Goal: Transaction & Acquisition: Purchase product/service

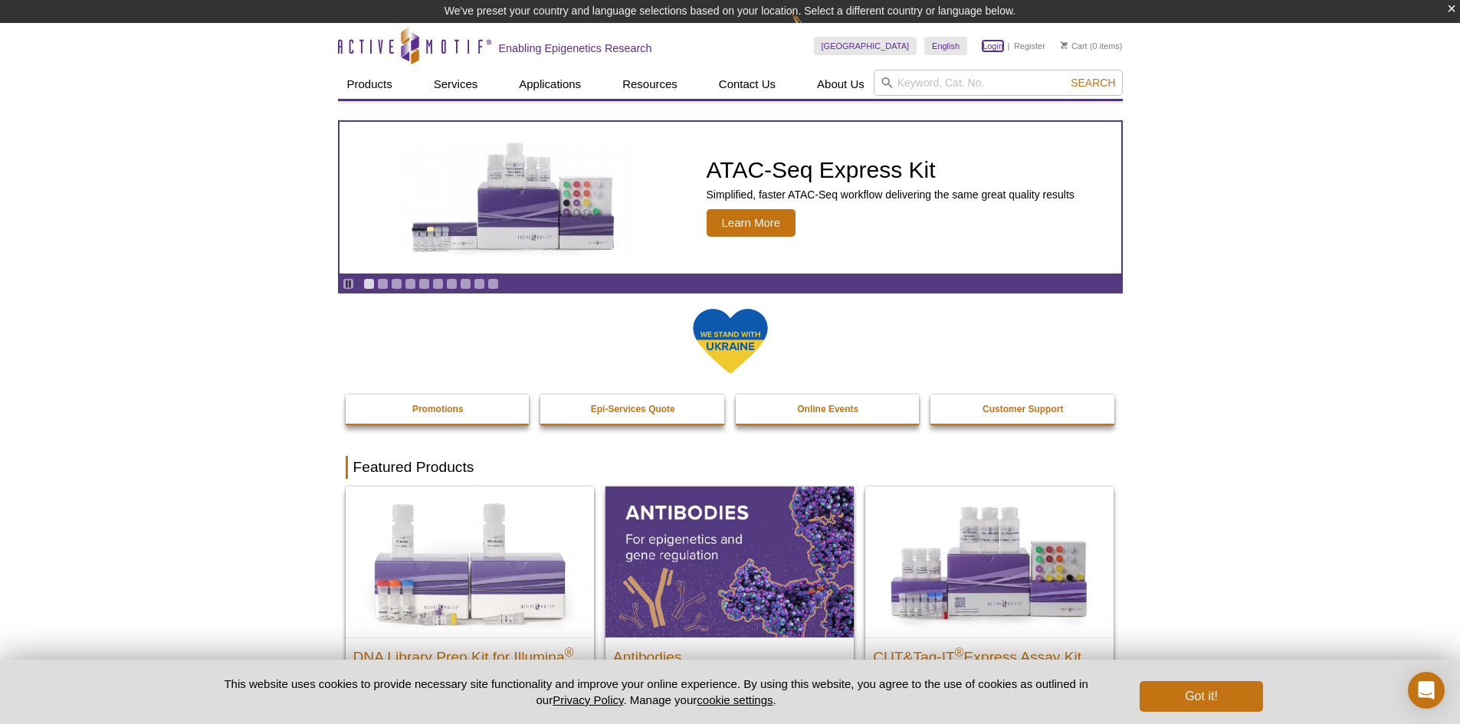
click at [994, 46] on link "Login" at bounding box center [993, 46] width 21 height 11
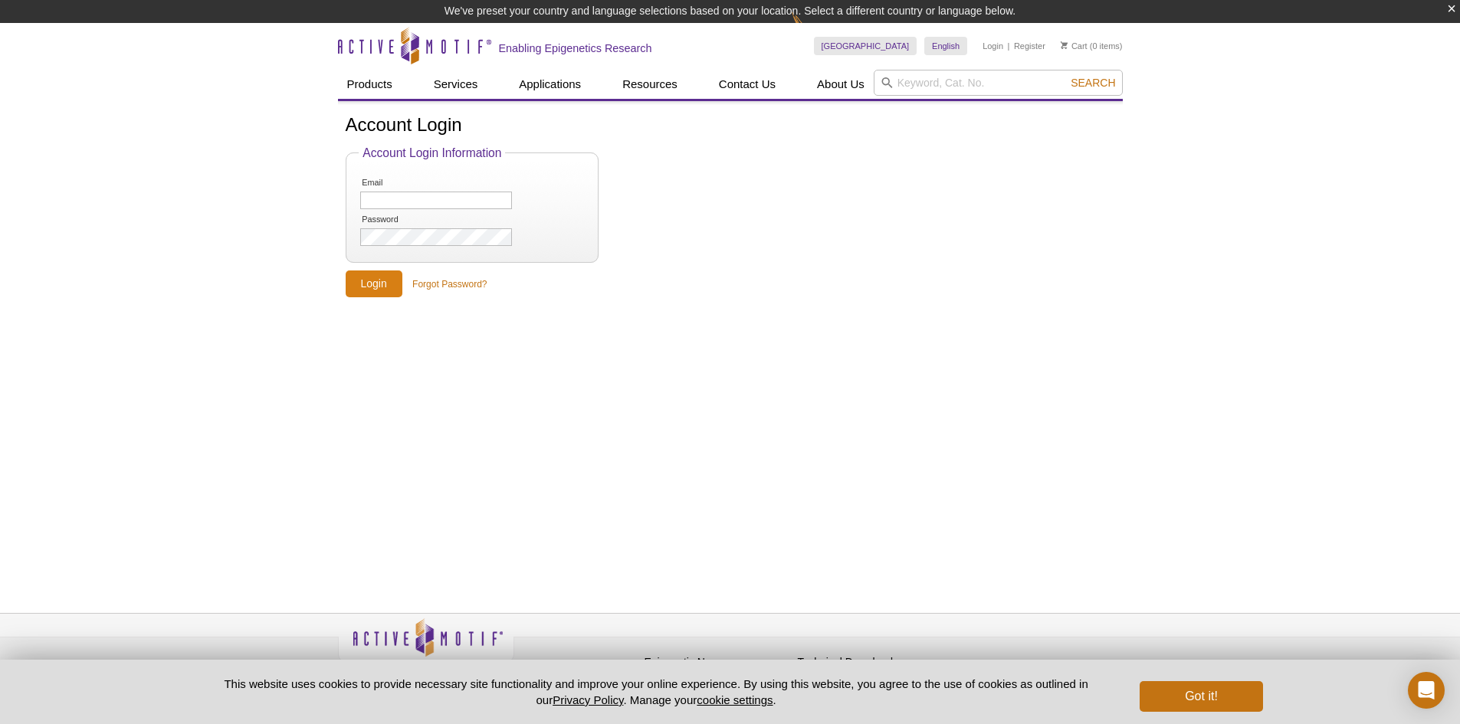
type input "asasamoto@pavir.org"
click at [369, 278] on input "Login" at bounding box center [374, 284] width 57 height 27
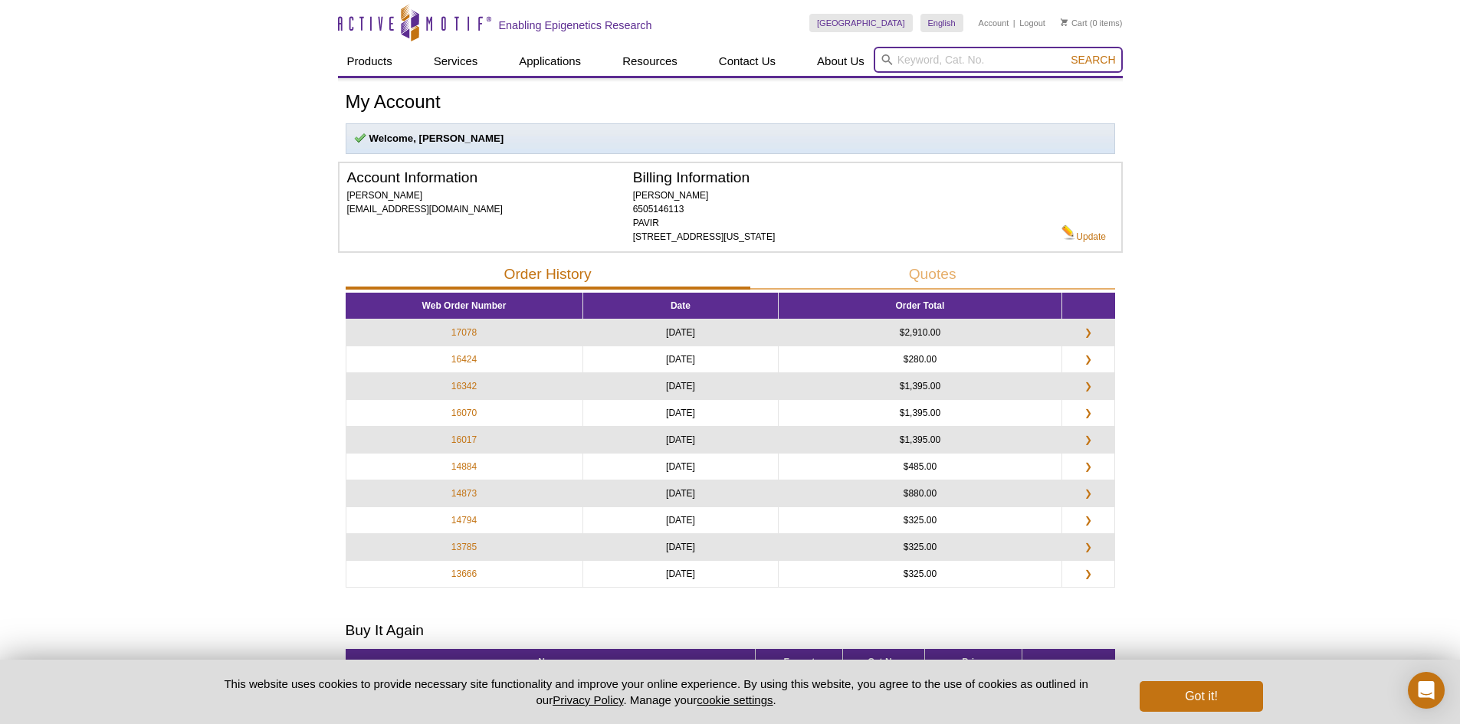
click at [927, 61] on input "search" at bounding box center [998, 60] width 249 height 26
type input "53150"
click at [1066, 53] on button "Search" at bounding box center [1093, 60] width 54 height 14
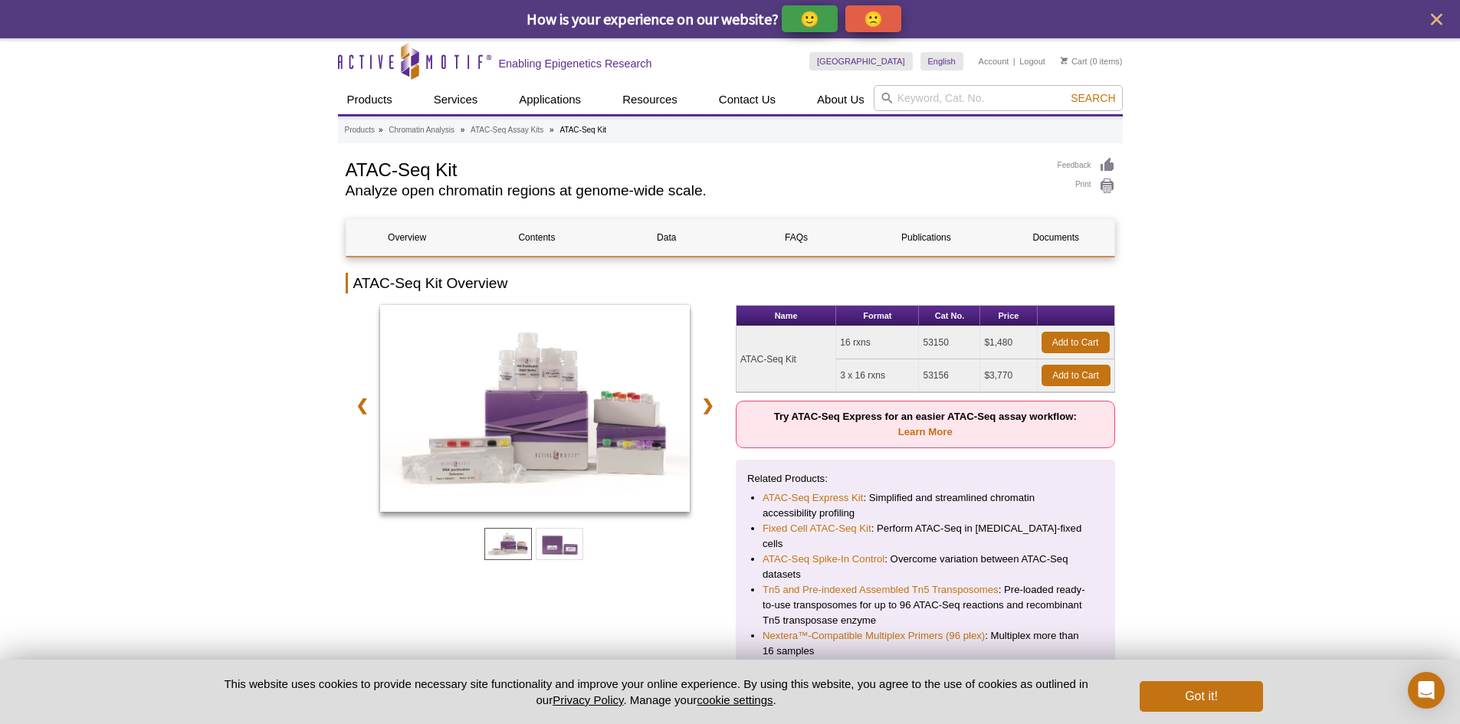
click at [872, 378] on td "3 x 16 rxns" at bounding box center [877, 375] width 83 height 33
click at [954, 347] on td "53150" at bounding box center [949, 343] width 61 height 33
click at [1068, 342] on link "Add to Cart" at bounding box center [1076, 342] width 68 height 21
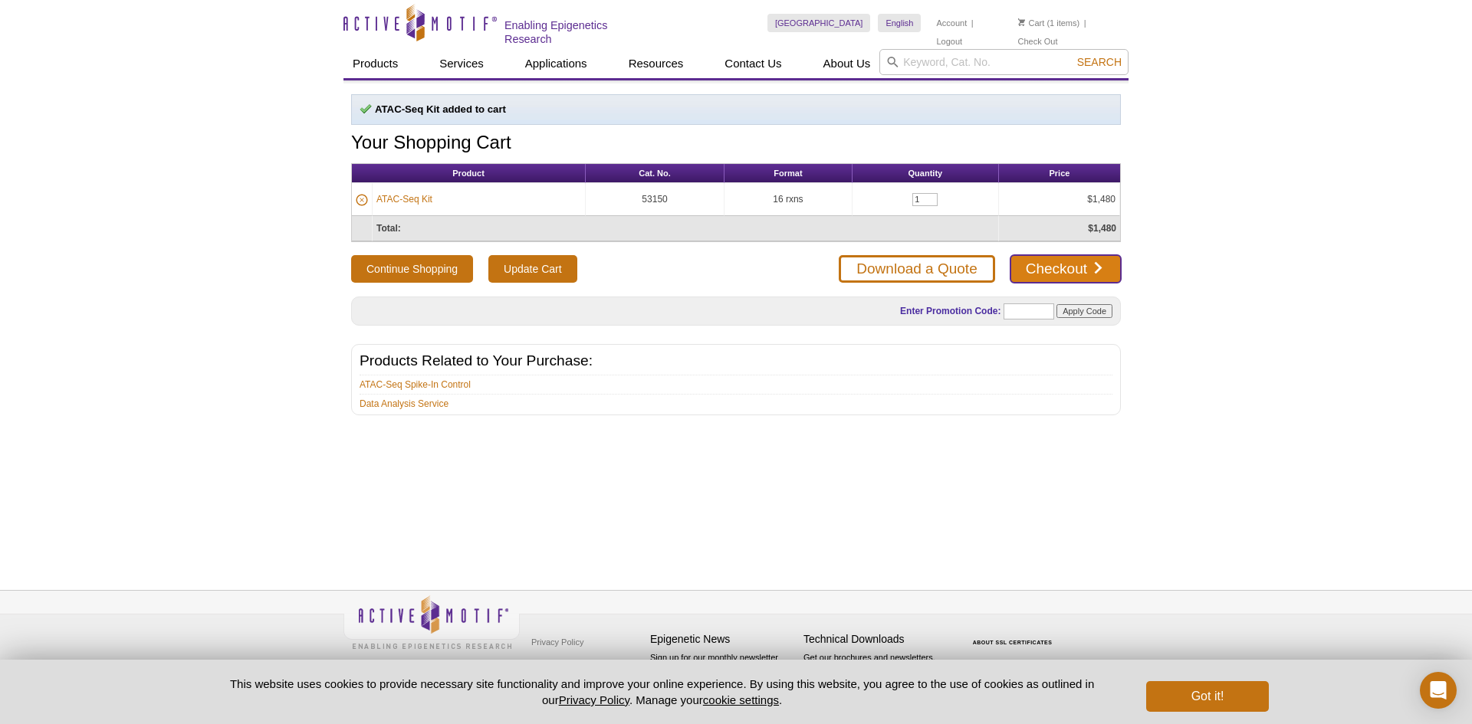
click at [1056, 264] on link "Checkout" at bounding box center [1065, 269] width 110 height 28
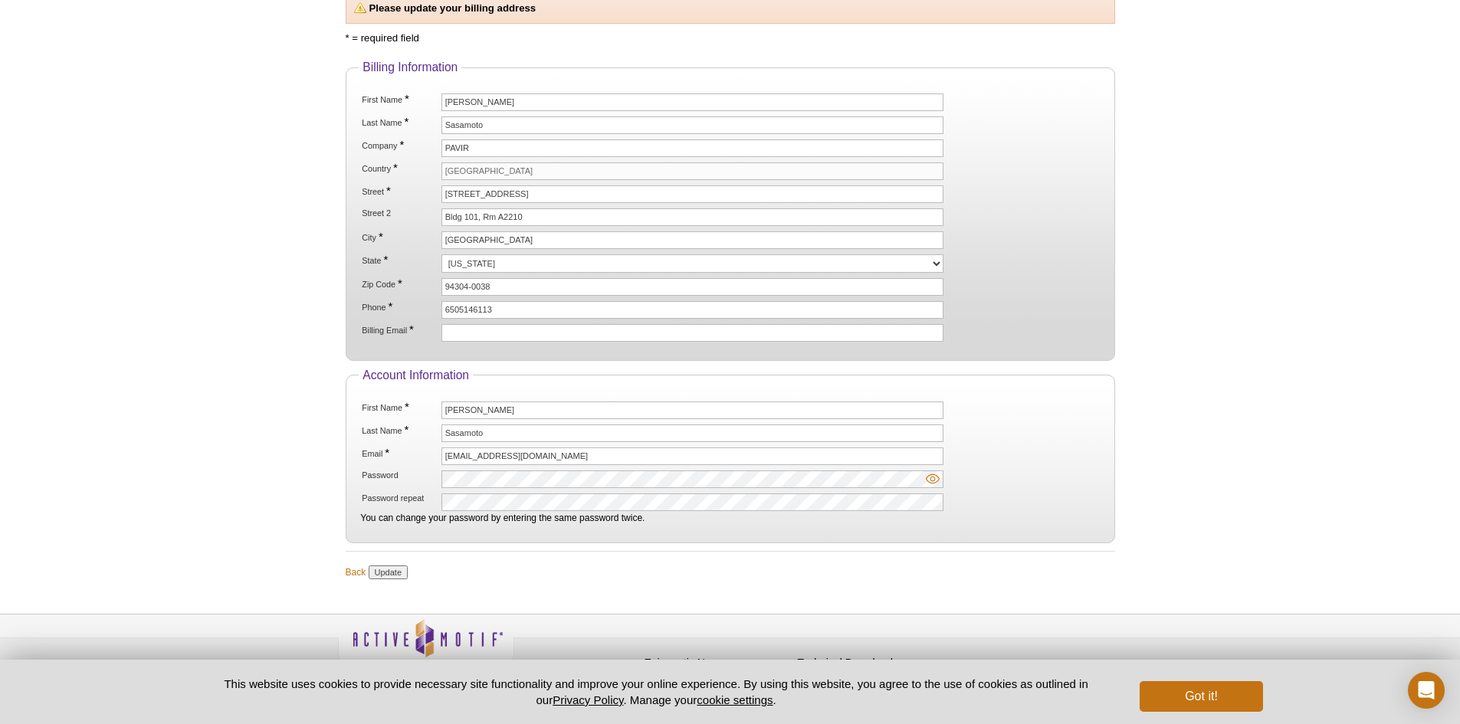
scroll to position [153, 0]
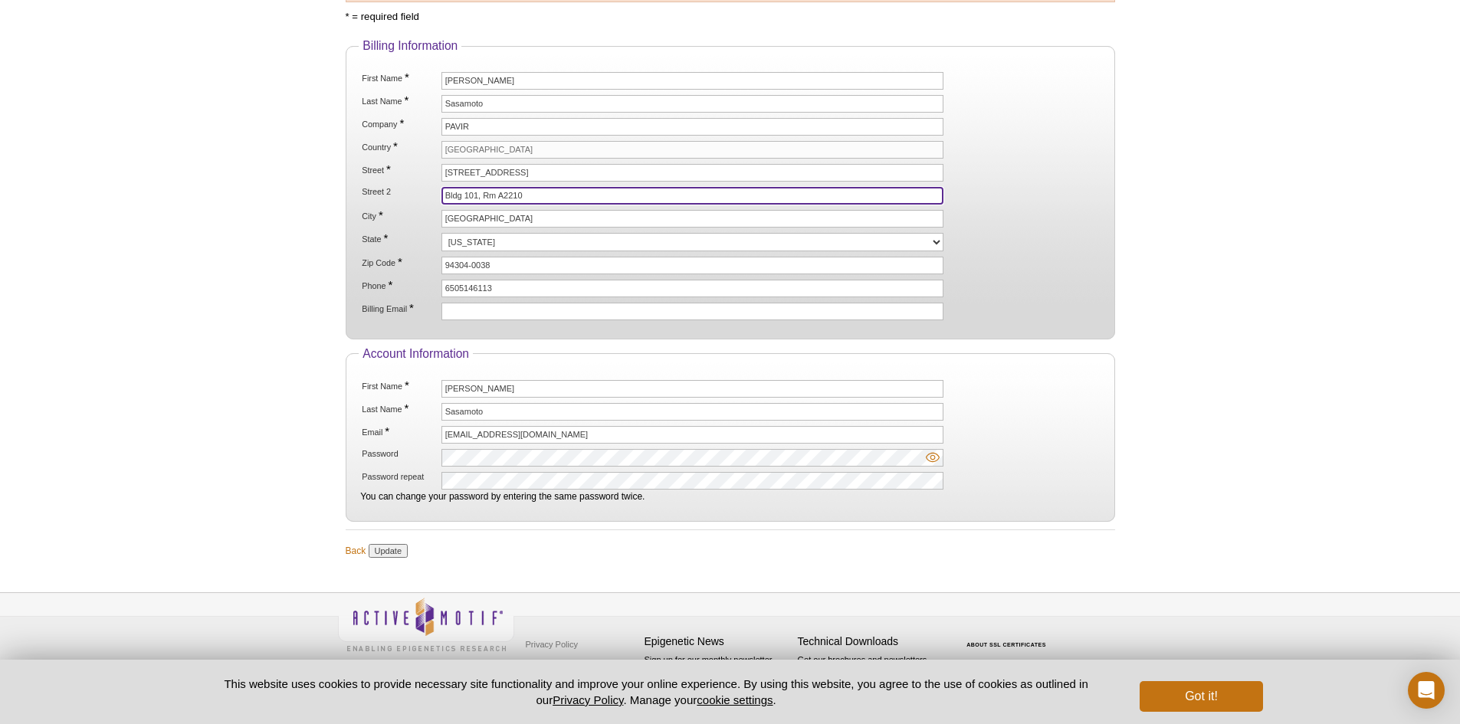
click at [533, 193] on input "Bldg 101, Rm A2210" at bounding box center [693, 196] width 503 height 18
type input "Bldg 101, Rm B4-145"
click at [392, 548] on input "Update" at bounding box center [388, 551] width 39 height 14
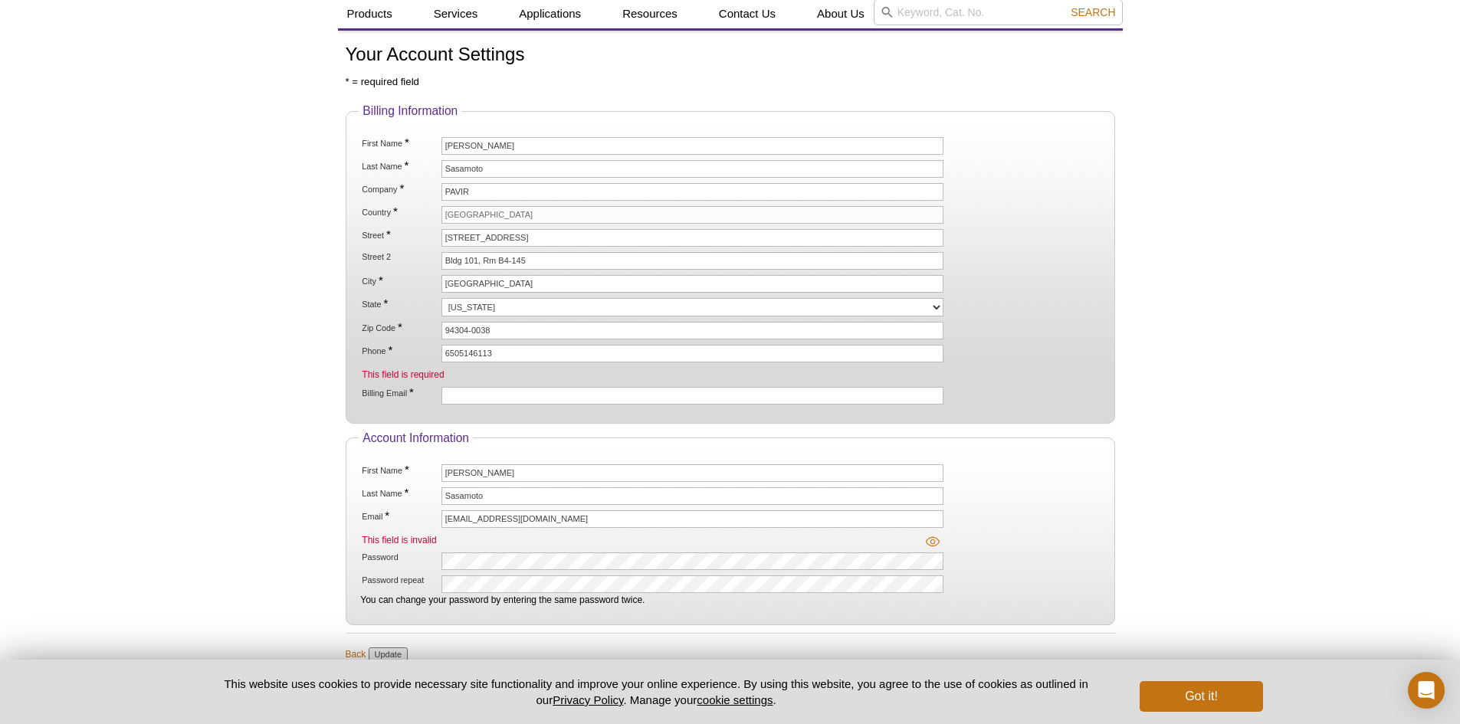
scroll to position [77, 0]
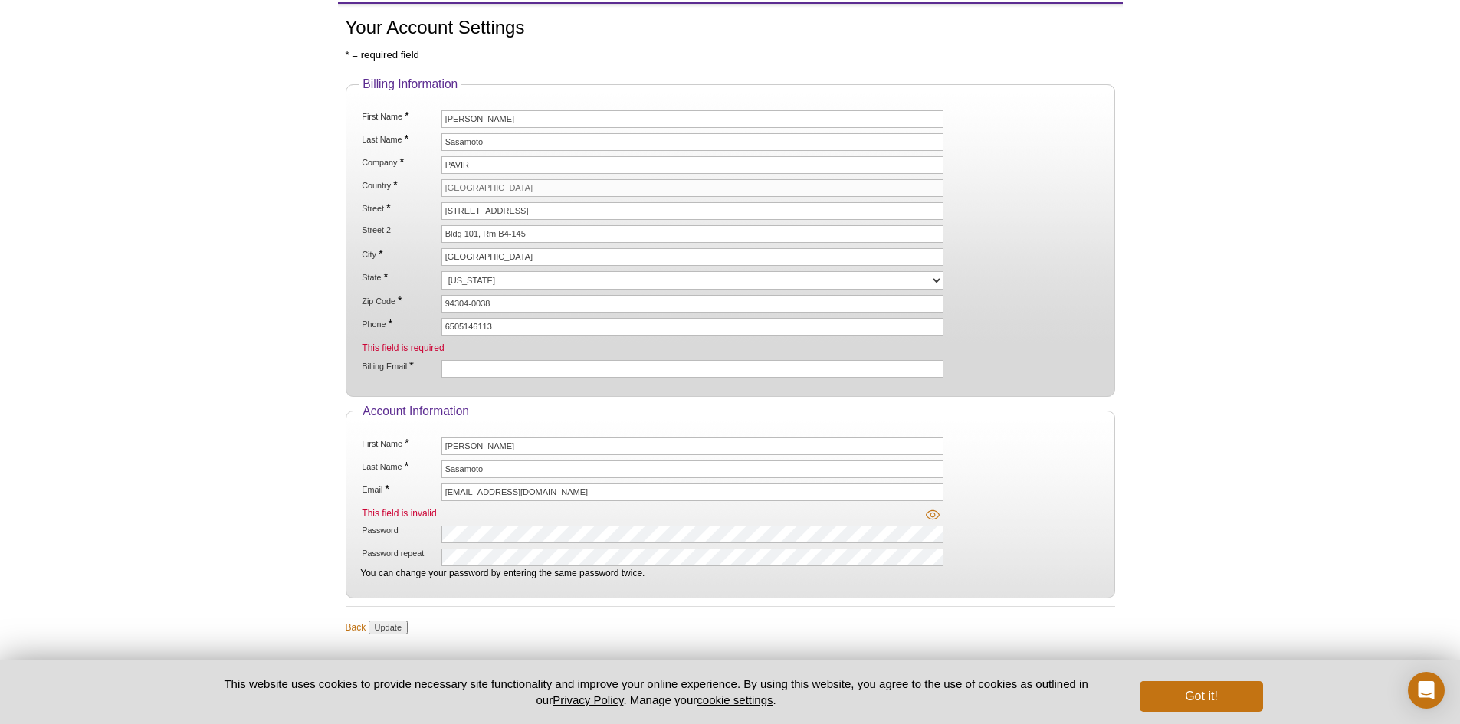
click at [933, 510] on img at bounding box center [933, 515] width 14 height 14
click at [376, 624] on input "Update" at bounding box center [388, 628] width 39 height 14
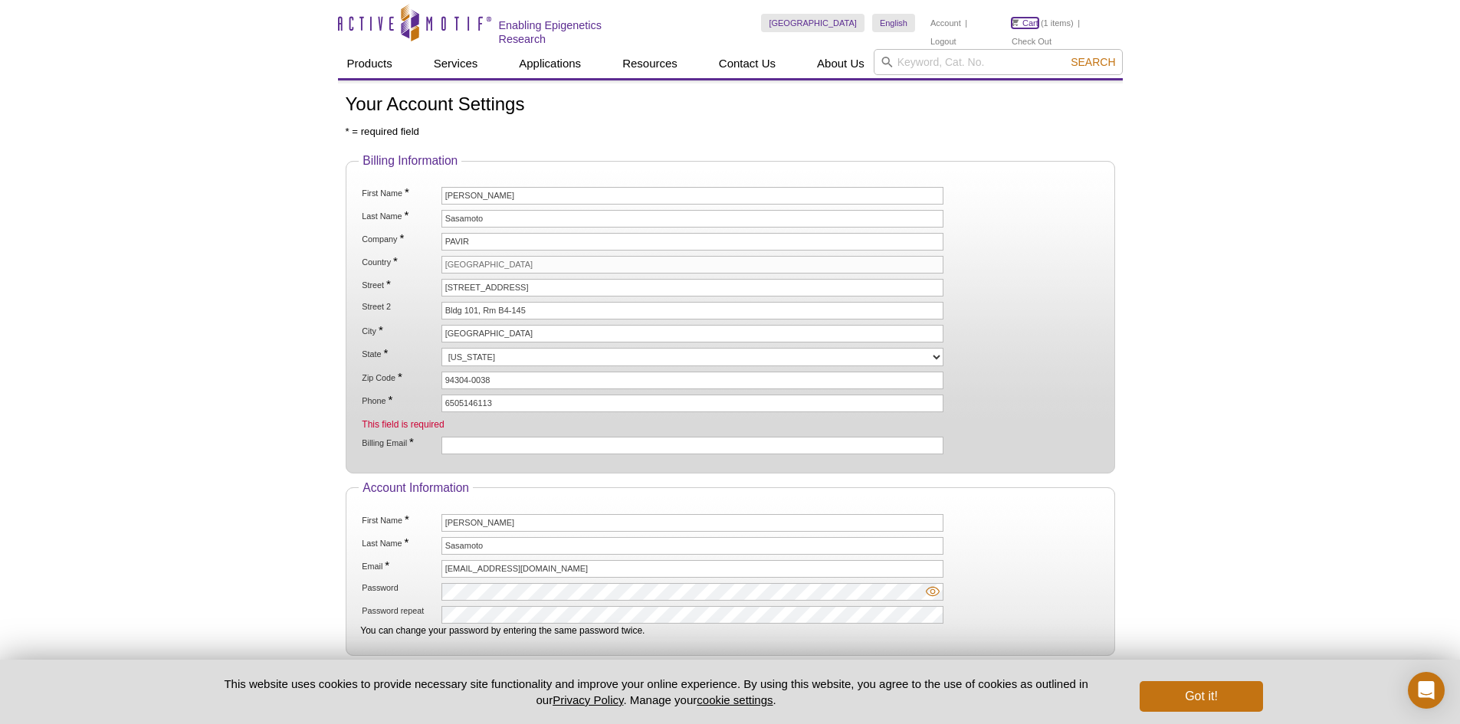
click at [1030, 23] on link "Cart" at bounding box center [1025, 23] width 27 height 11
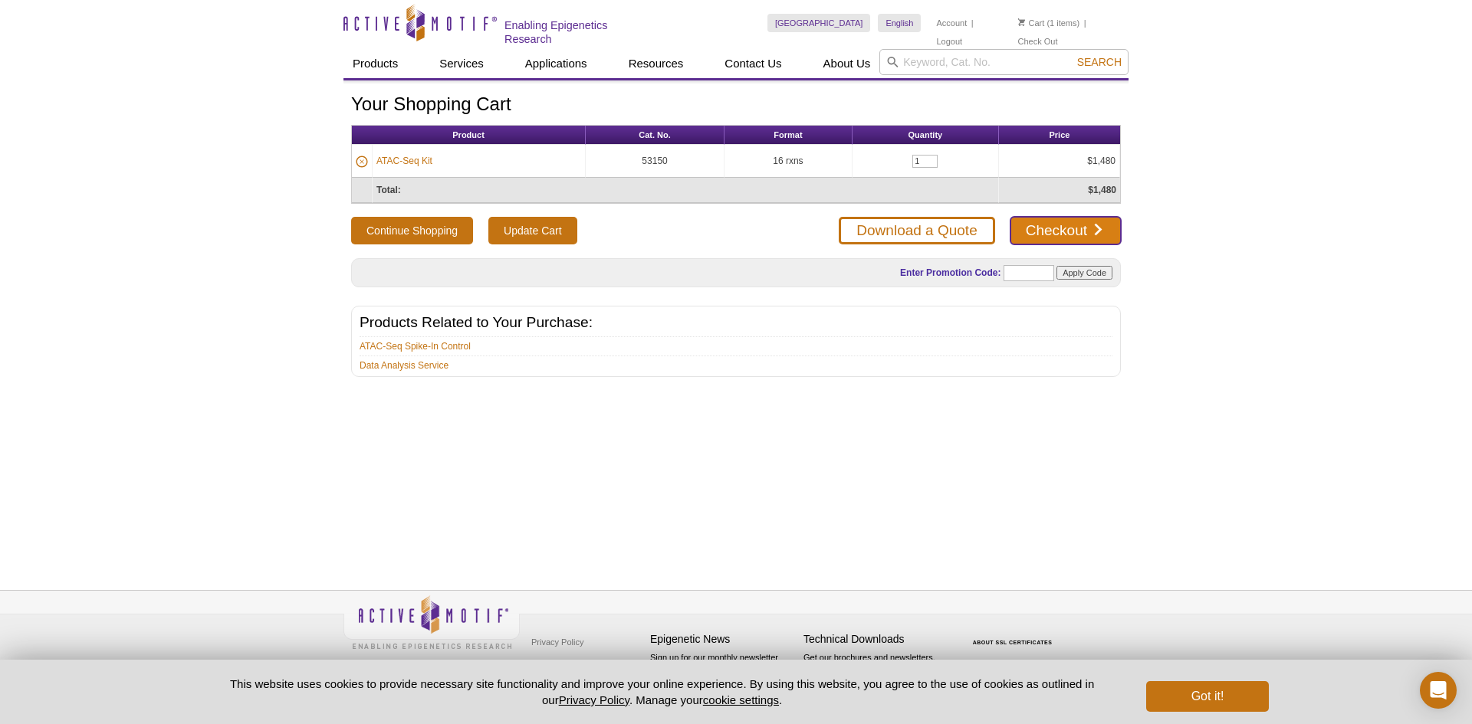
click at [1077, 229] on link "Checkout" at bounding box center [1065, 231] width 110 height 28
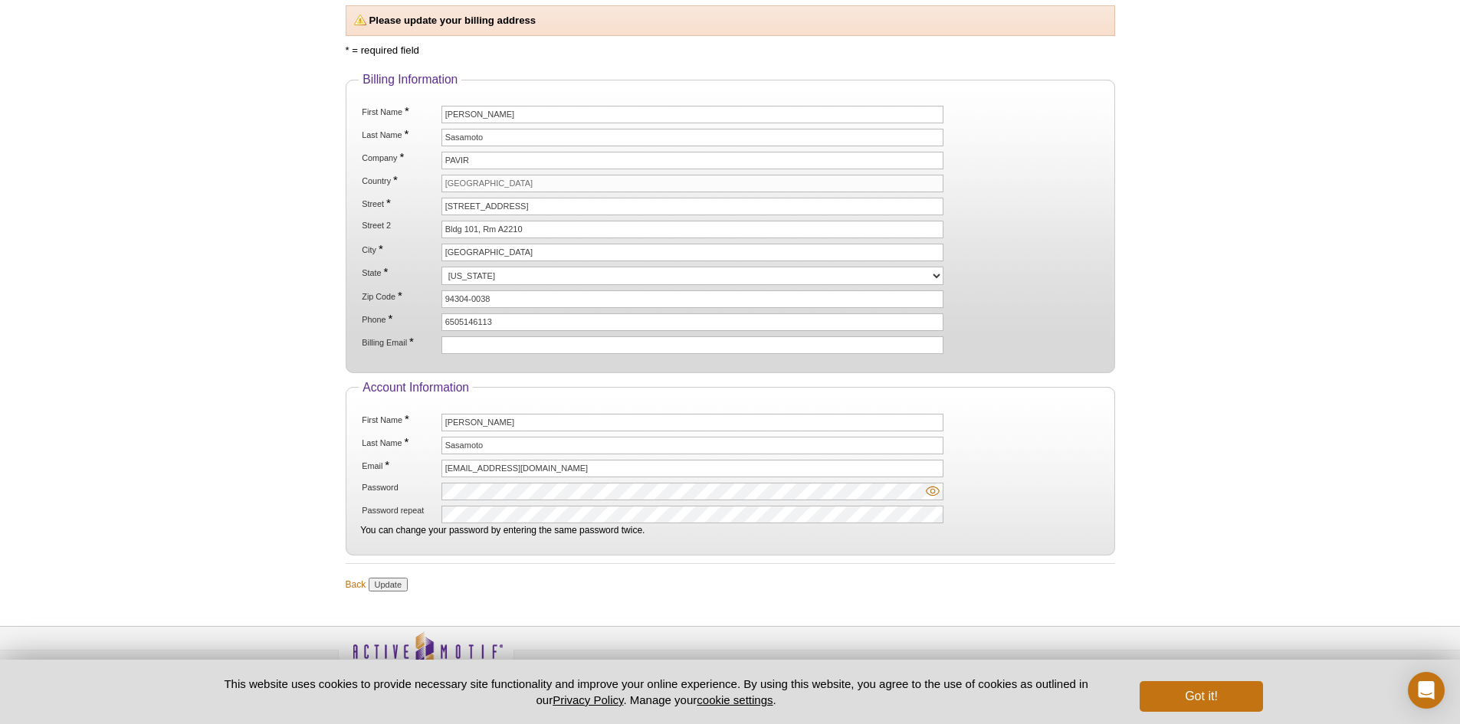
scroll to position [153, 0]
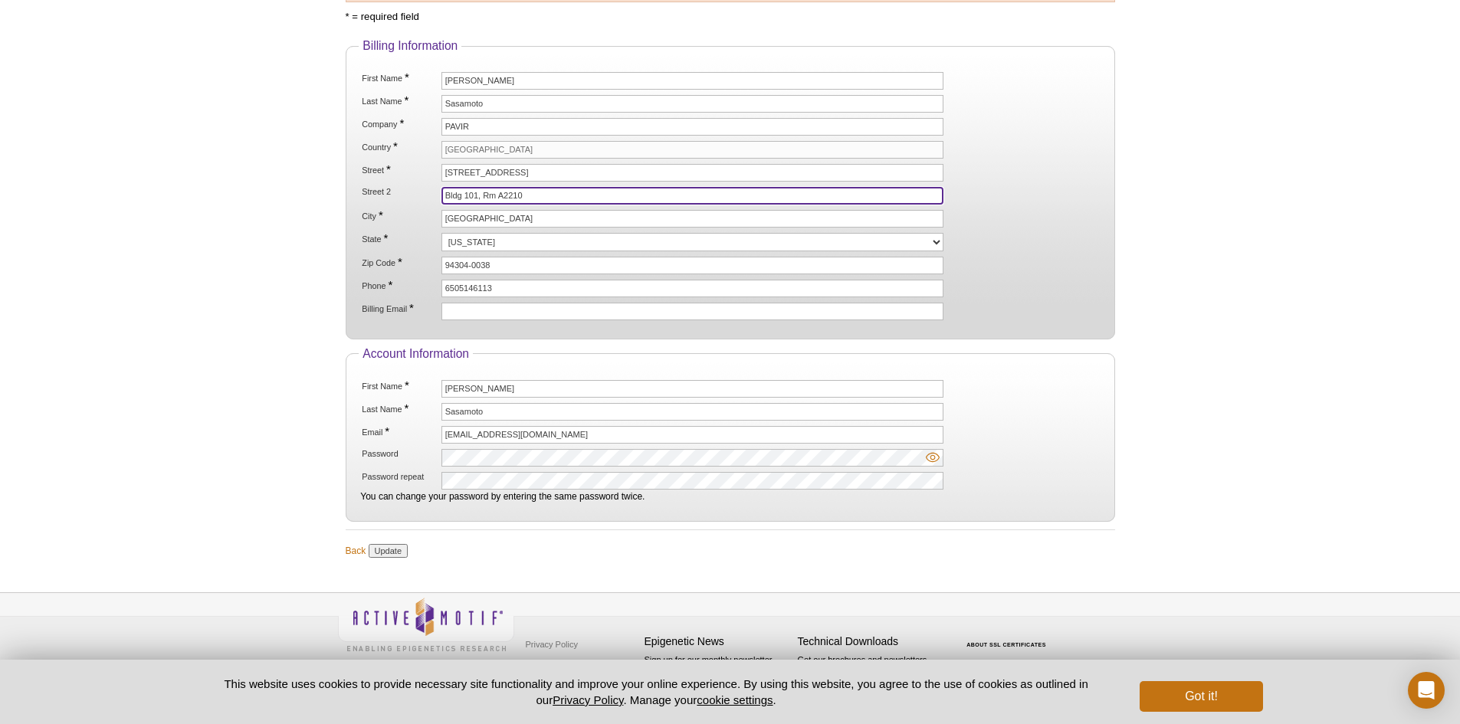
click at [535, 190] on input "Bldg 101, Rm A2210" at bounding box center [693, 196] width 503 height 18
drag, startPoint x: 537, startPoint y: 191, endPoint x: 504, endPoint y: 192, distance: 33.8
click at [504, 192] on input "Bldg 101, Rm A2210" at bounding box center [693, 196] width 503 height 18
type input "Bldg 101, Rm B4-145"
click at [477, 517] on fieldset "Account Information First Name * Anna Last Name * Sasamoto Email * asasamoto@pa…" at bounding box center [731, 435] width 770 height 176
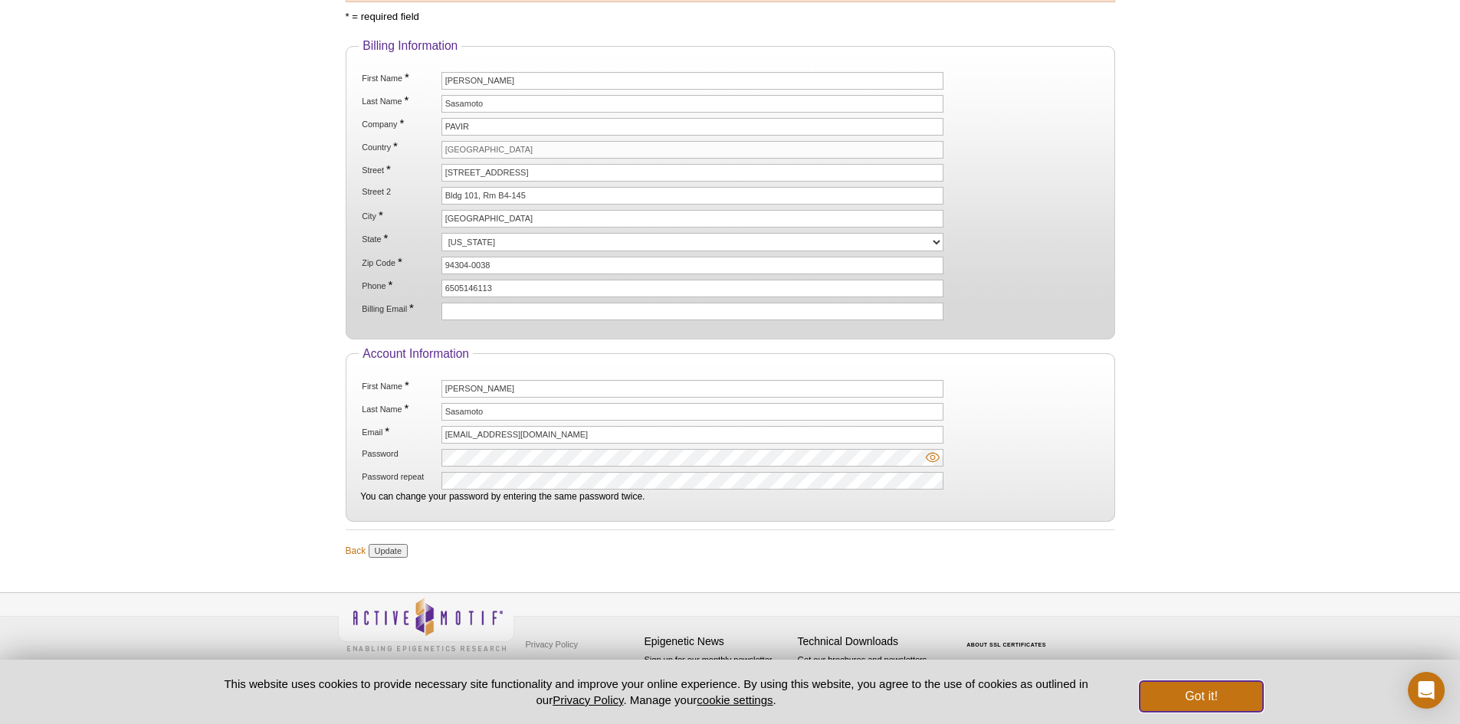
drag, startPoint x: 1187, startPoint y: 693, endPoint x: 904, endPoint y: 604, distance: 297.2
click at [1185, 692] on button "Got it!" at bounding box center [1201, 696] width 123 height 31
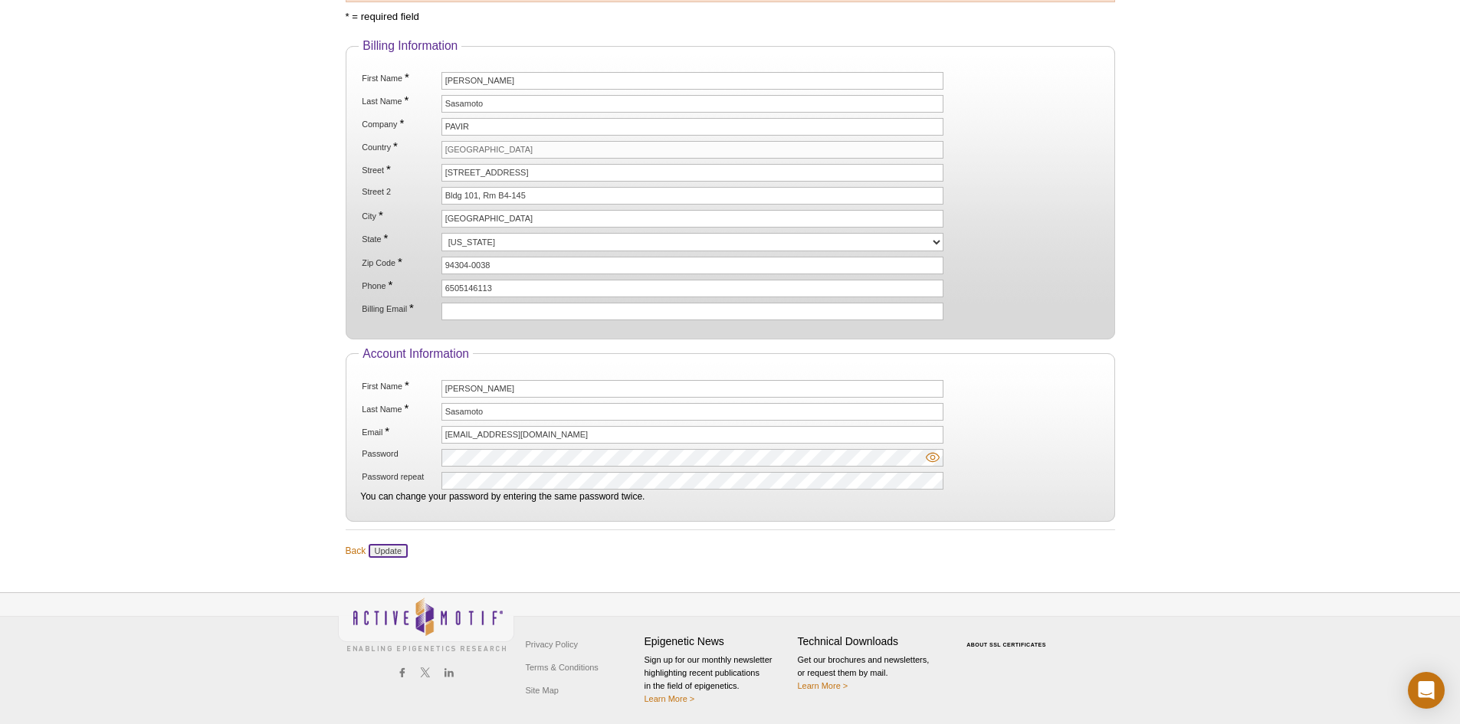
click at [379, 547] on input "Update" at bounding box center [388, 551] width 39 height 14
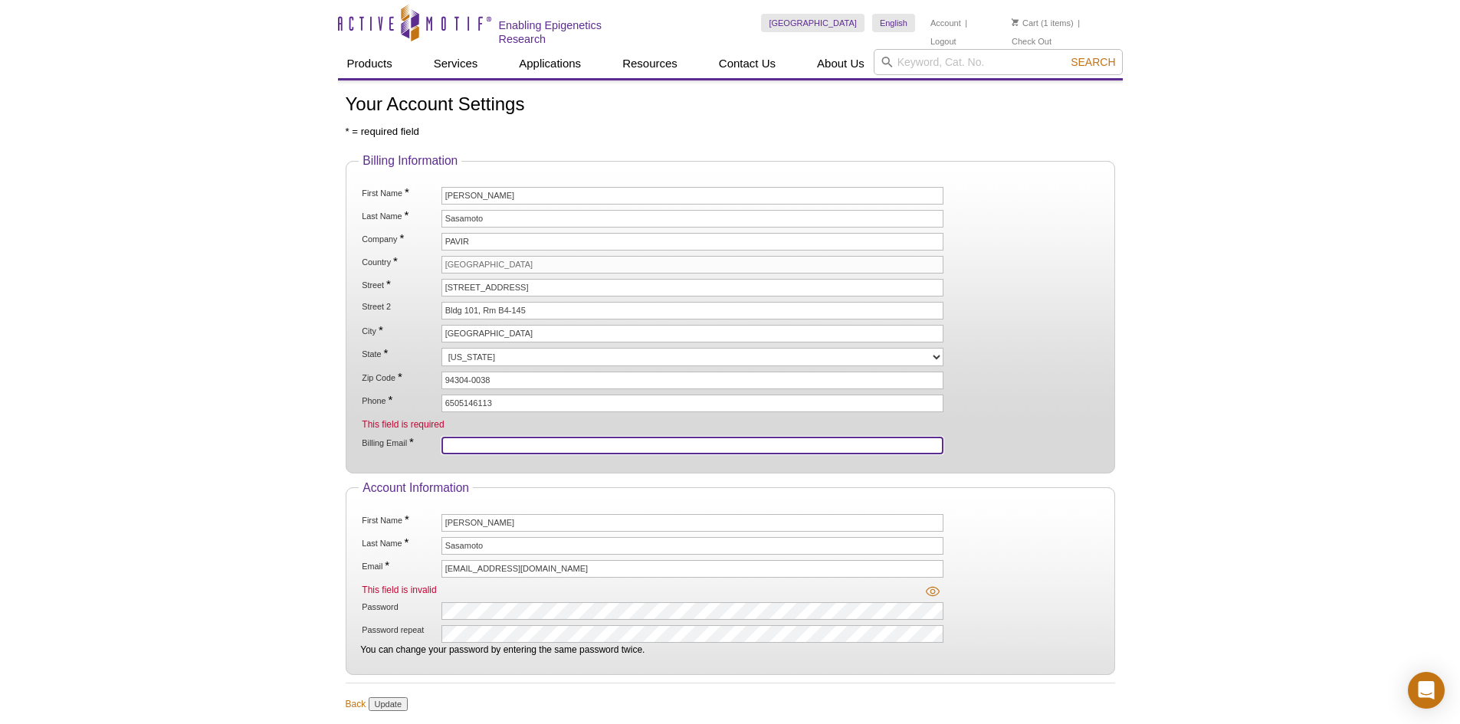
click at [478, 445] on input "Billing Email *" at bounding box center [693, 446] width 503 height 18
type input "[EMAIL_ADDRESS][DOMAIN_NAME]"
click at [396, 698] on input "Update" at bounding box center [388, 705] width 39 height 14
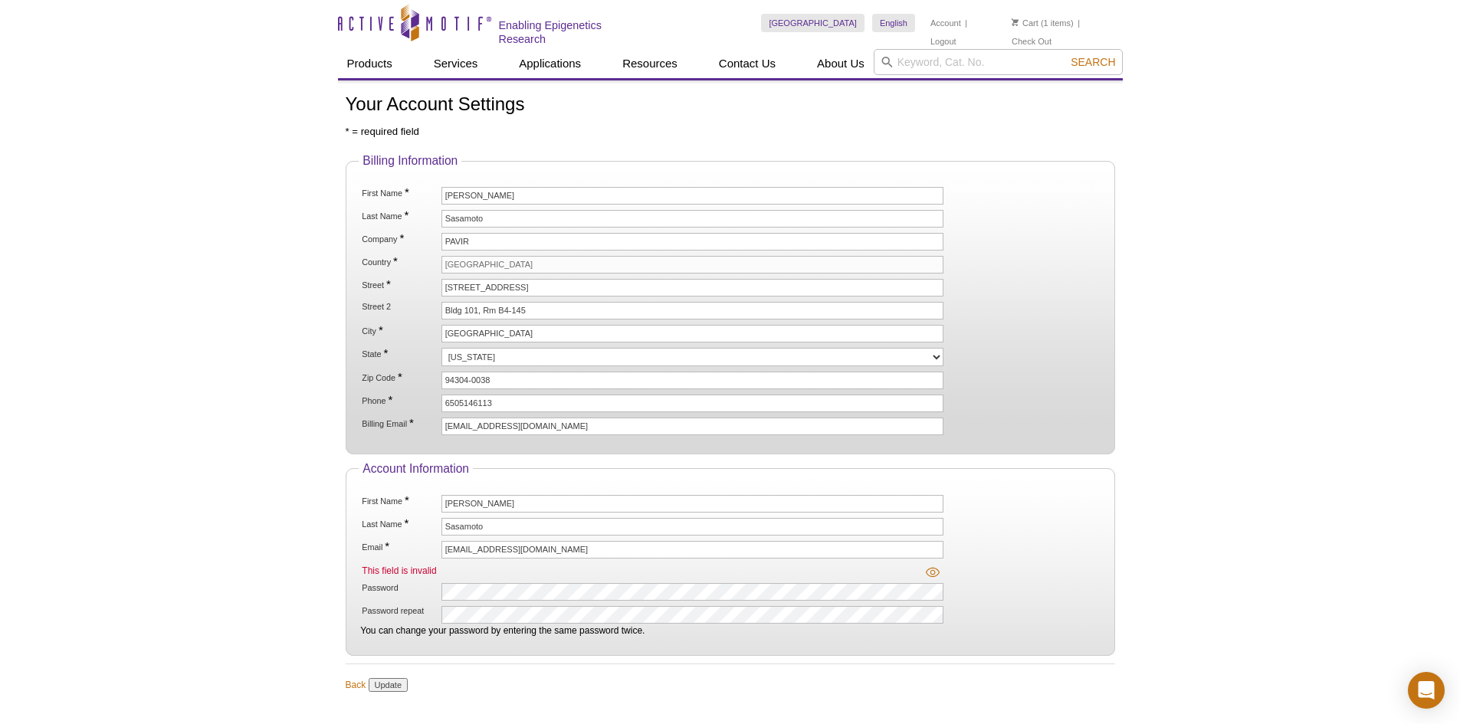
click at [931, 571] on img at bounding box center [933, 573] width 14 height 14
click at [380, 681] on input "Update" at bounding box center [388, 685] width 39 height 14
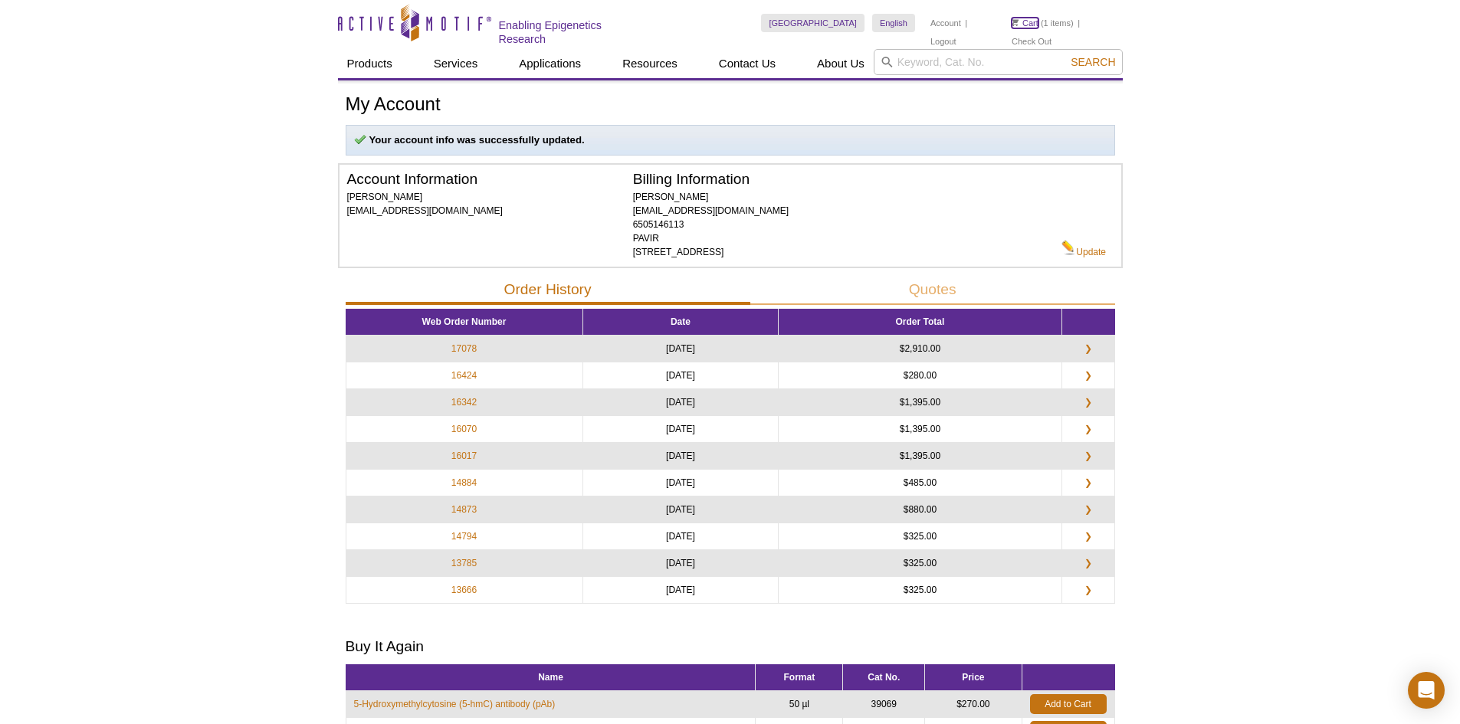
click at [1024, 21] on link "Cart" at bounding box center [1025, 23] width 27 height 11
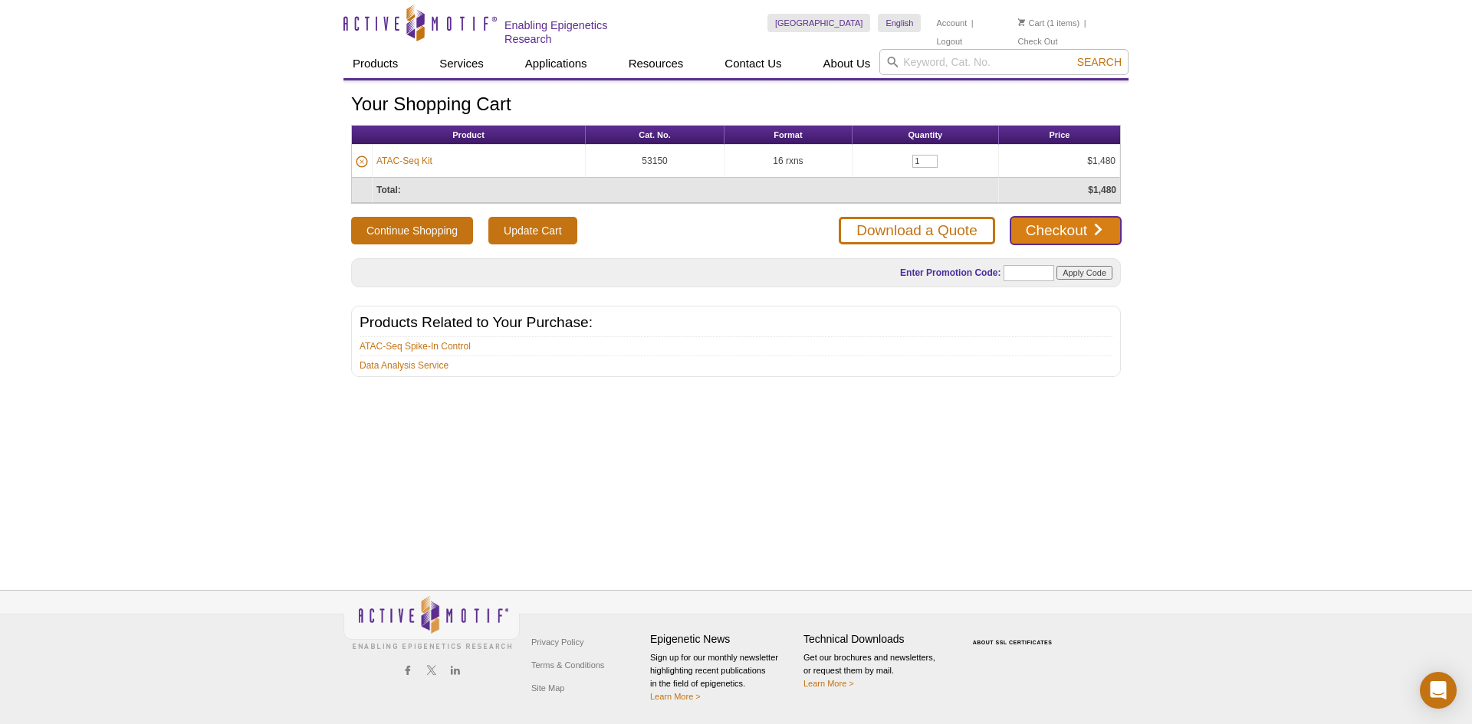
click at [1067, 228] on link "Checkout" at bounding box center [1065, 231] width 110 height 28
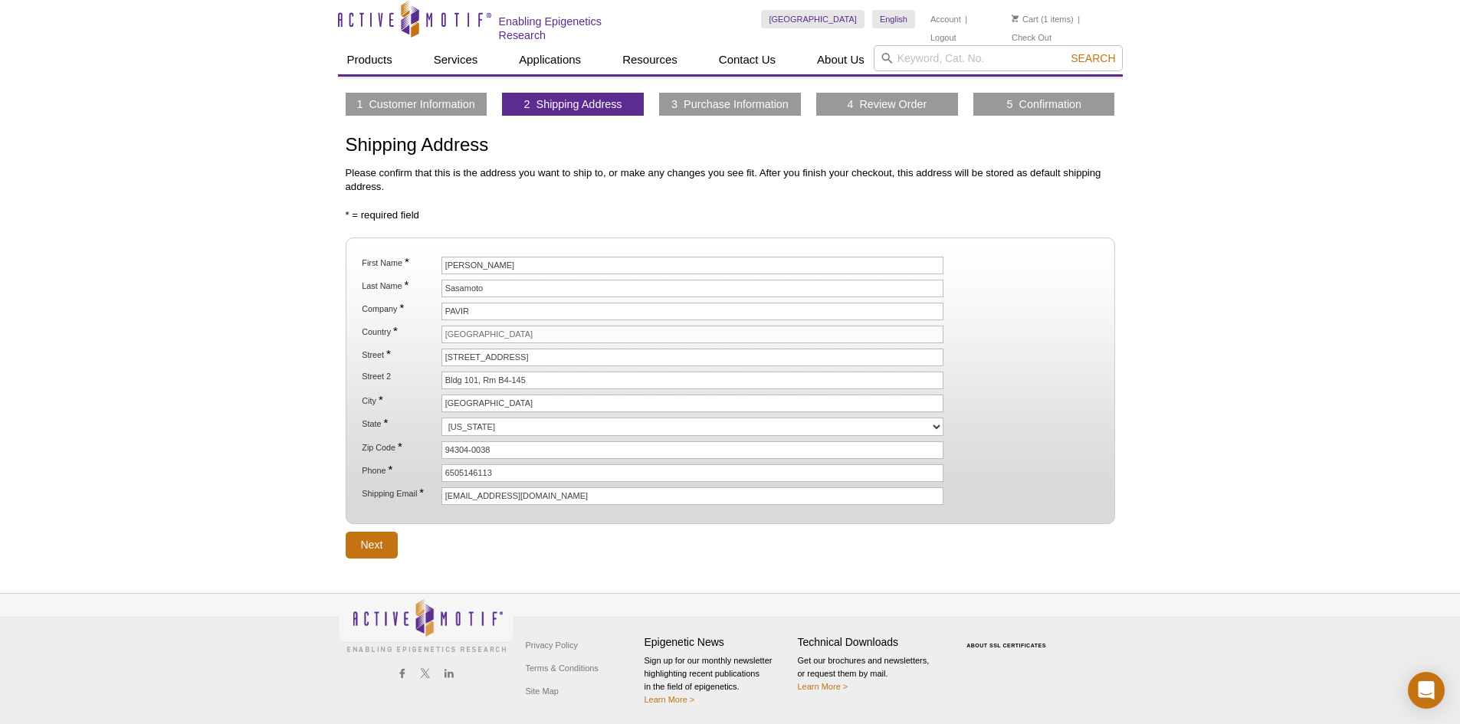
scroll to position [5, 0]
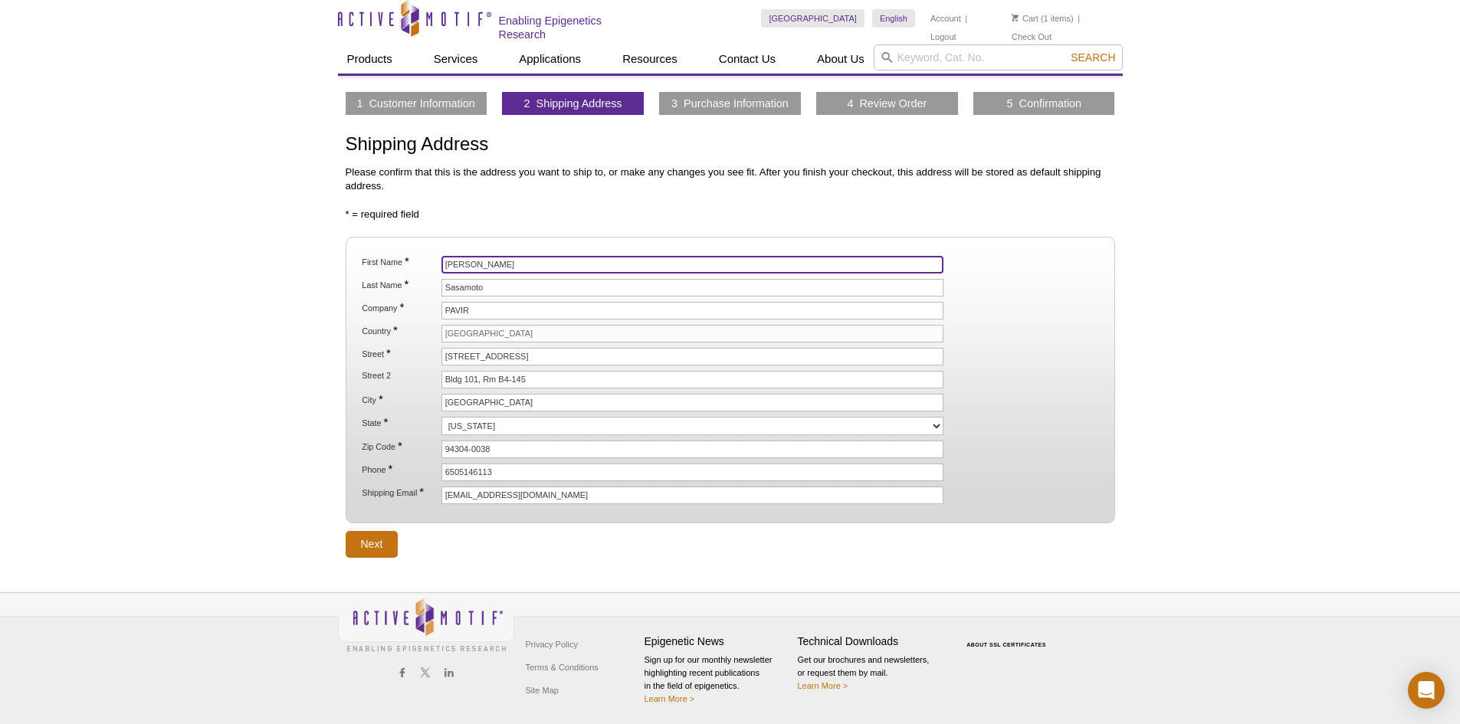
drag, startPoint x: 428, startPoint y: 263, endPoint x: 413, endPoint y: 261, distance: 15.5
click at [413, 261] on li "First Name * [PERSON_NAME]" at bounding box center [729, 265] width 739 height 18
type input "Joonseok"
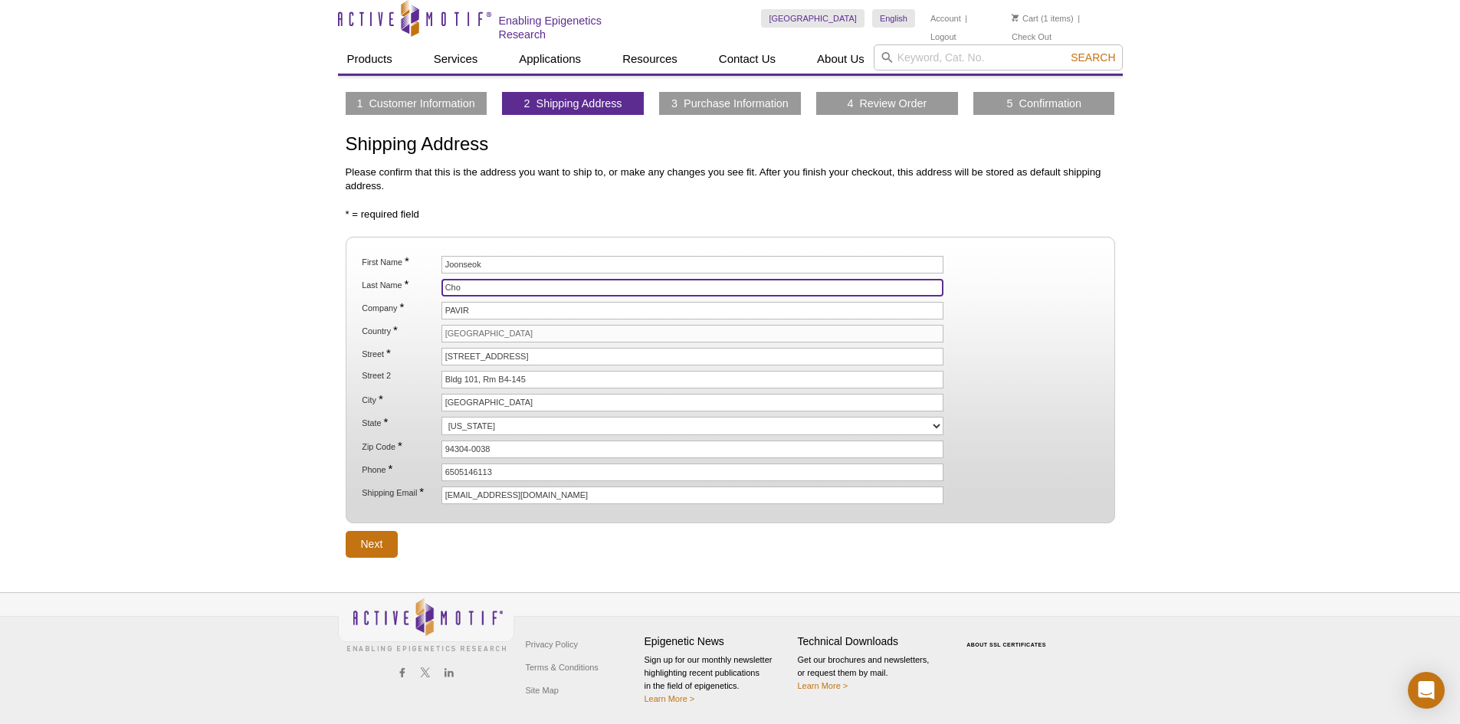
type input "Cho"
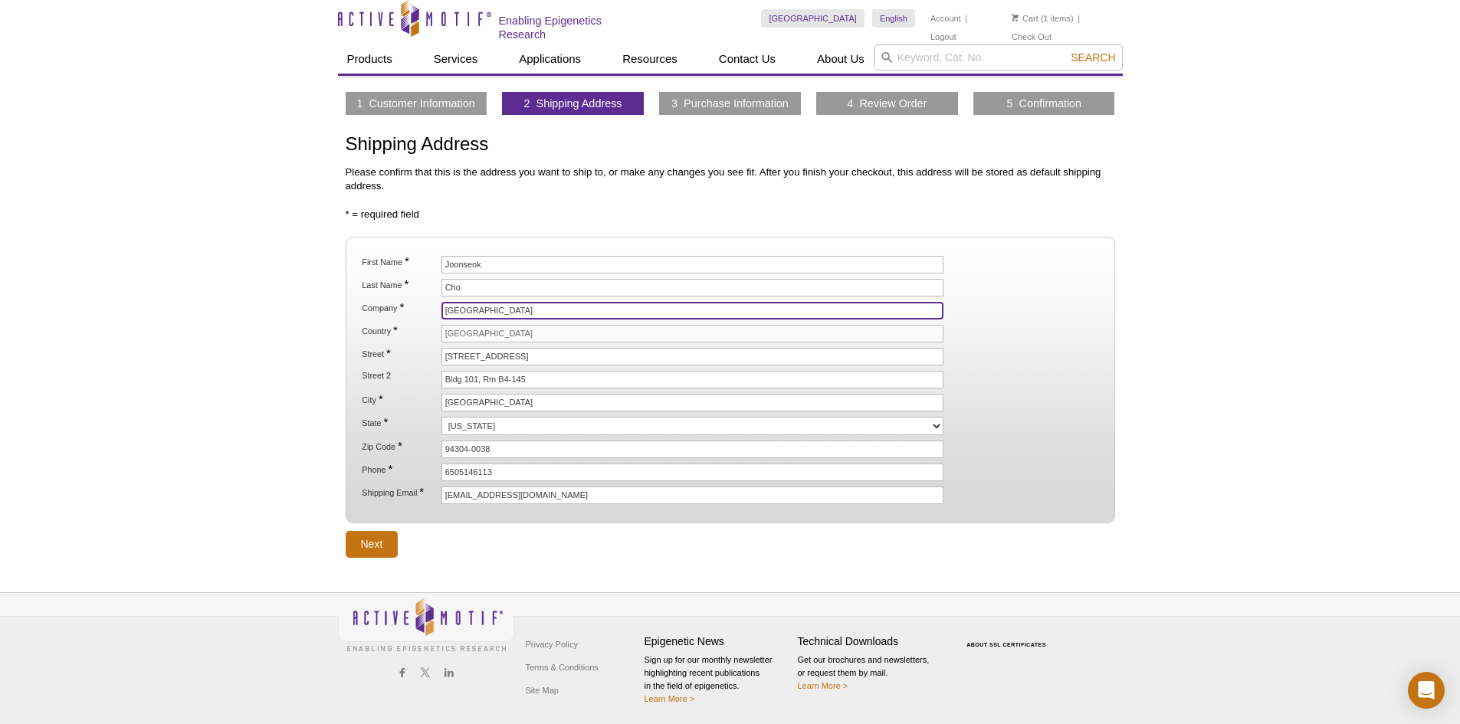
type input "[GEOGRAPHIC_DATA]"
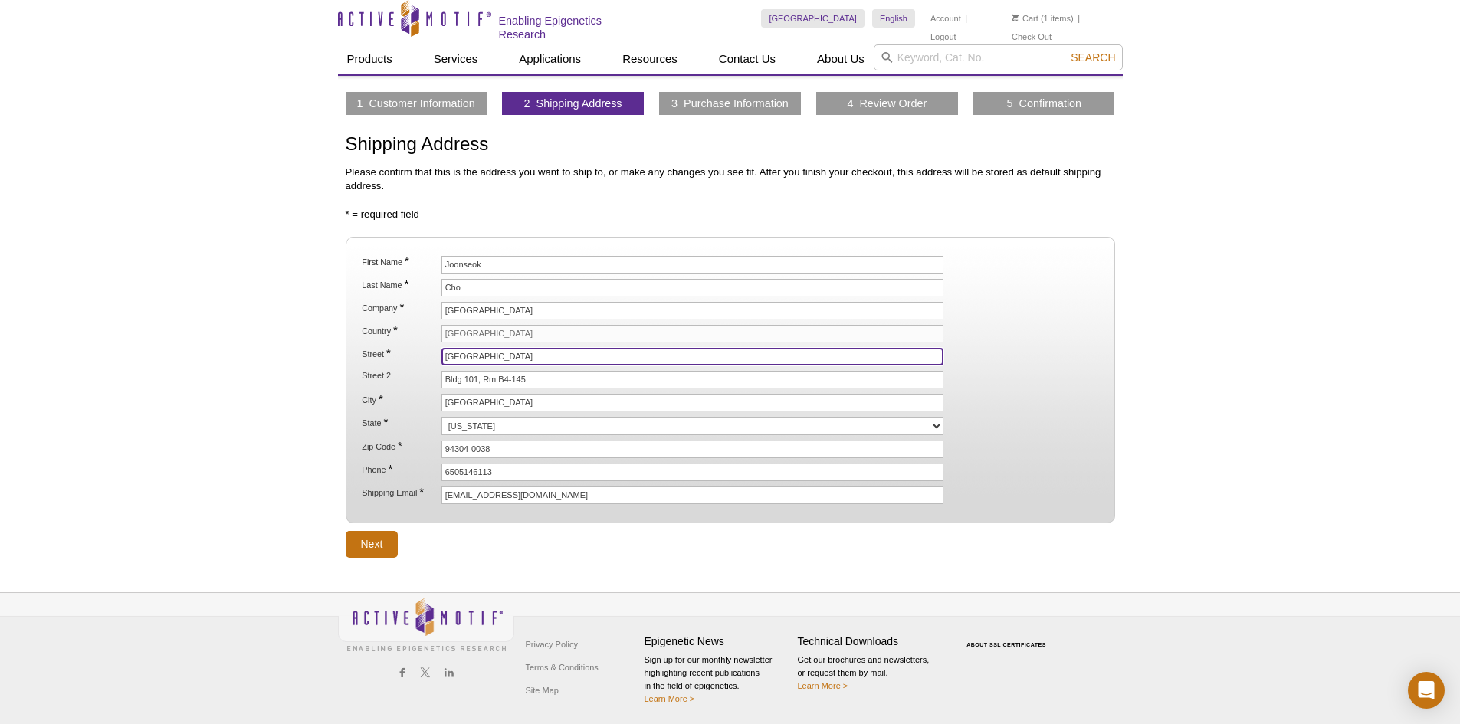
type input "[GEOGRAPHIC_DATA]"
drag, startPoint x: 532, startPoint y: 383, endPoint x: 442, endPoint y: 383, distance: 90.4
click at [442, 383] on input "Bldg 101, Rm B4-145" at bounding box center [693, 380] width 503 height 18
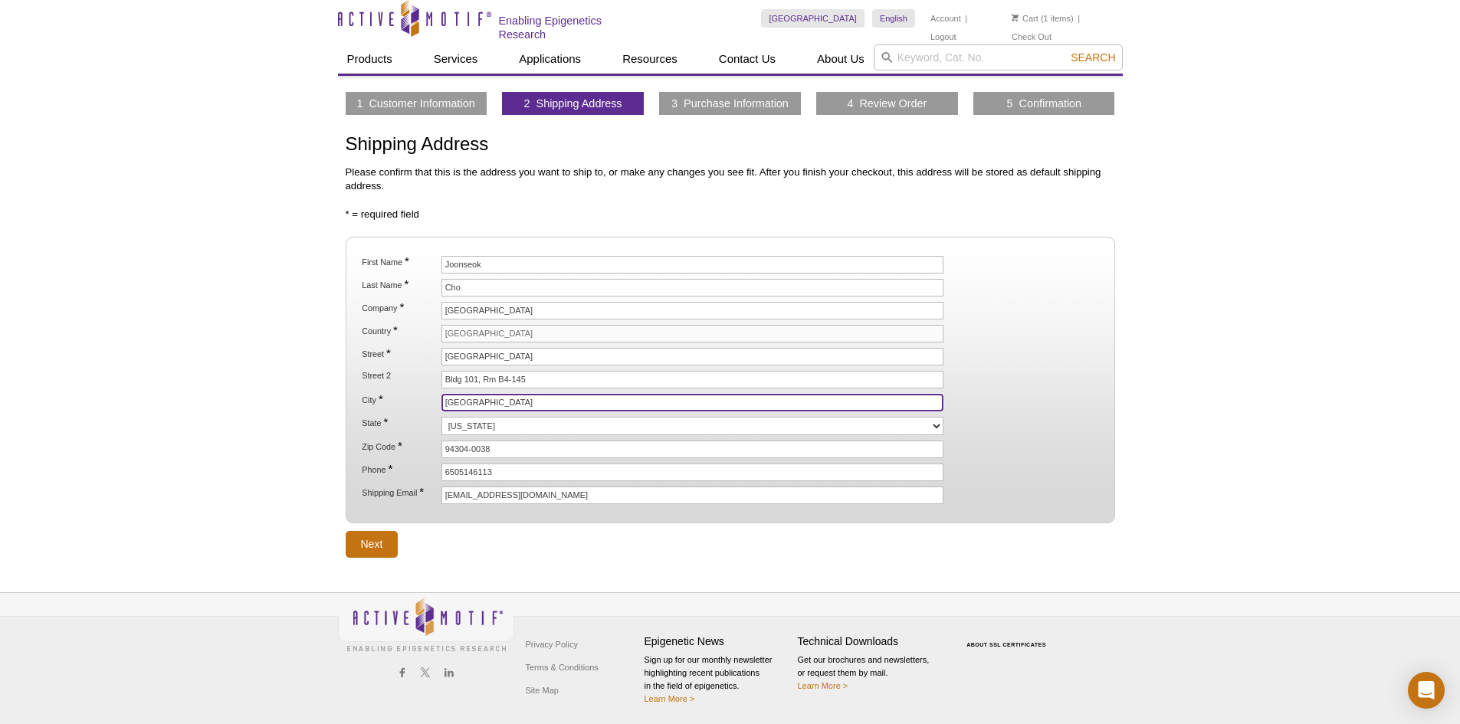
click at [524, 401] on input "[GEOGRAPHIC_DATA]" at bounding box center [693, 403] width 503 height 18
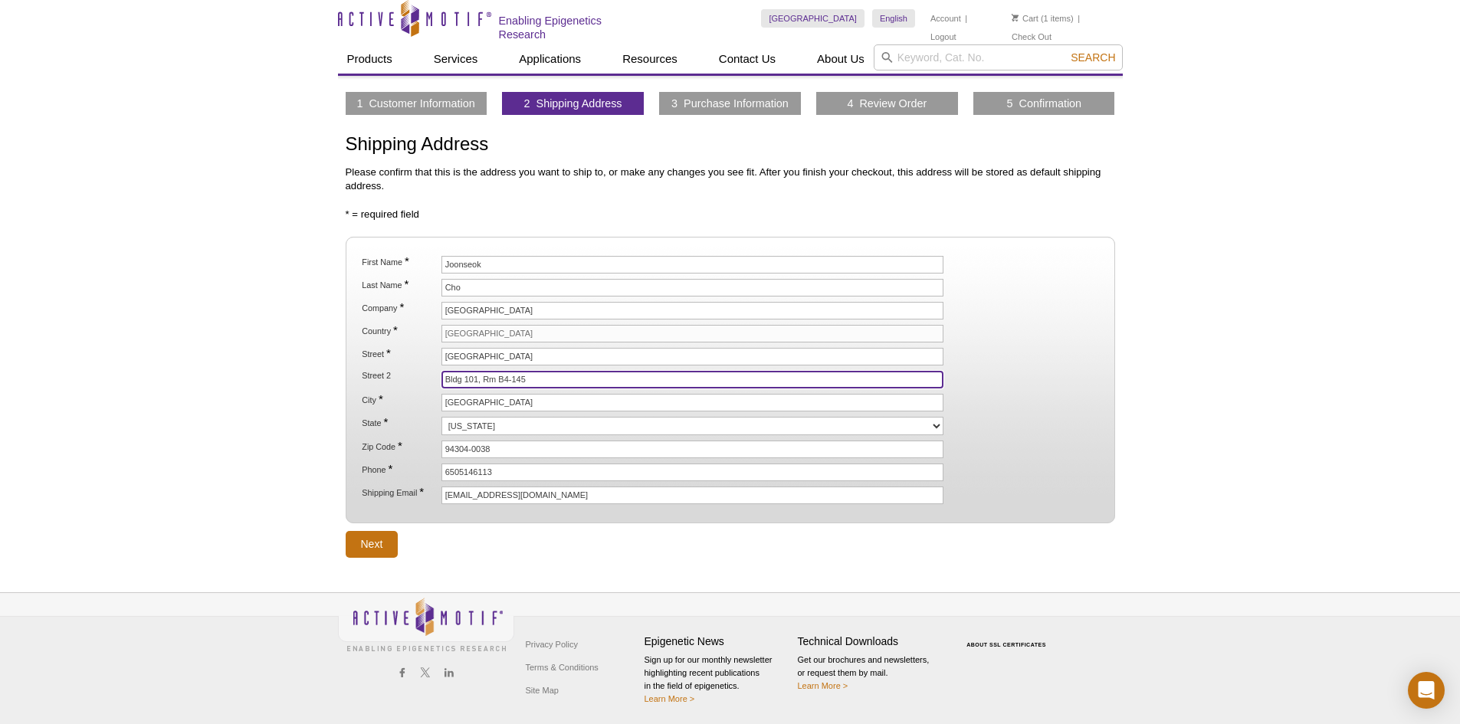
click at [551, 381] on input "Bldg 101, Rm B4-145" at bounding box center [693, 380] width 503 height 18
type input "B"
paste input "Bass Biology Bldg, Rm 314"
type input "Bass Biology Bldg, Rm 314"
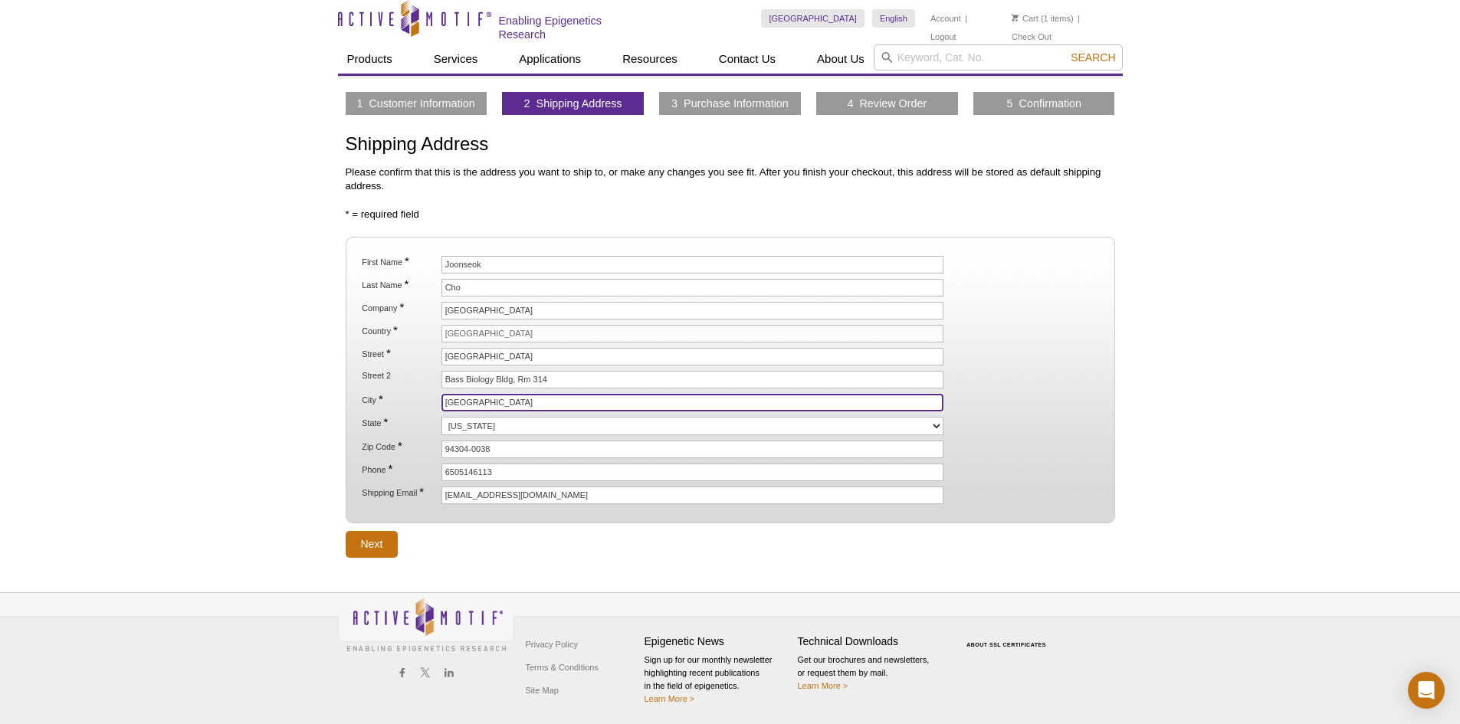
drag, startPoint x: 494, startPoint y: 402, endPoint x: 379, endPoint y: 399, distance: 115.8
click at [379, 399] on li "City * Palo Alto" at bounding box center [729, 403] width 739 height 18
type input "Stanford"
select select "CA"
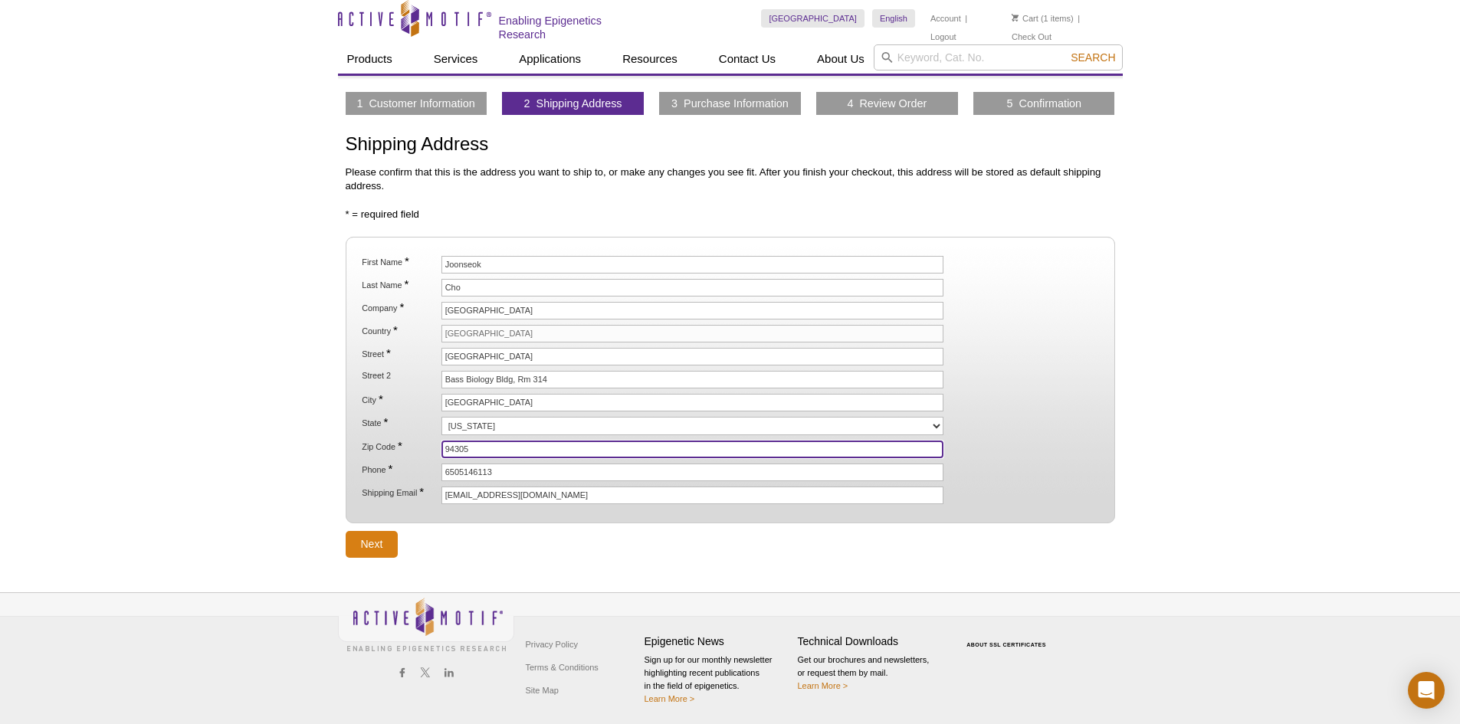
type input "94305"
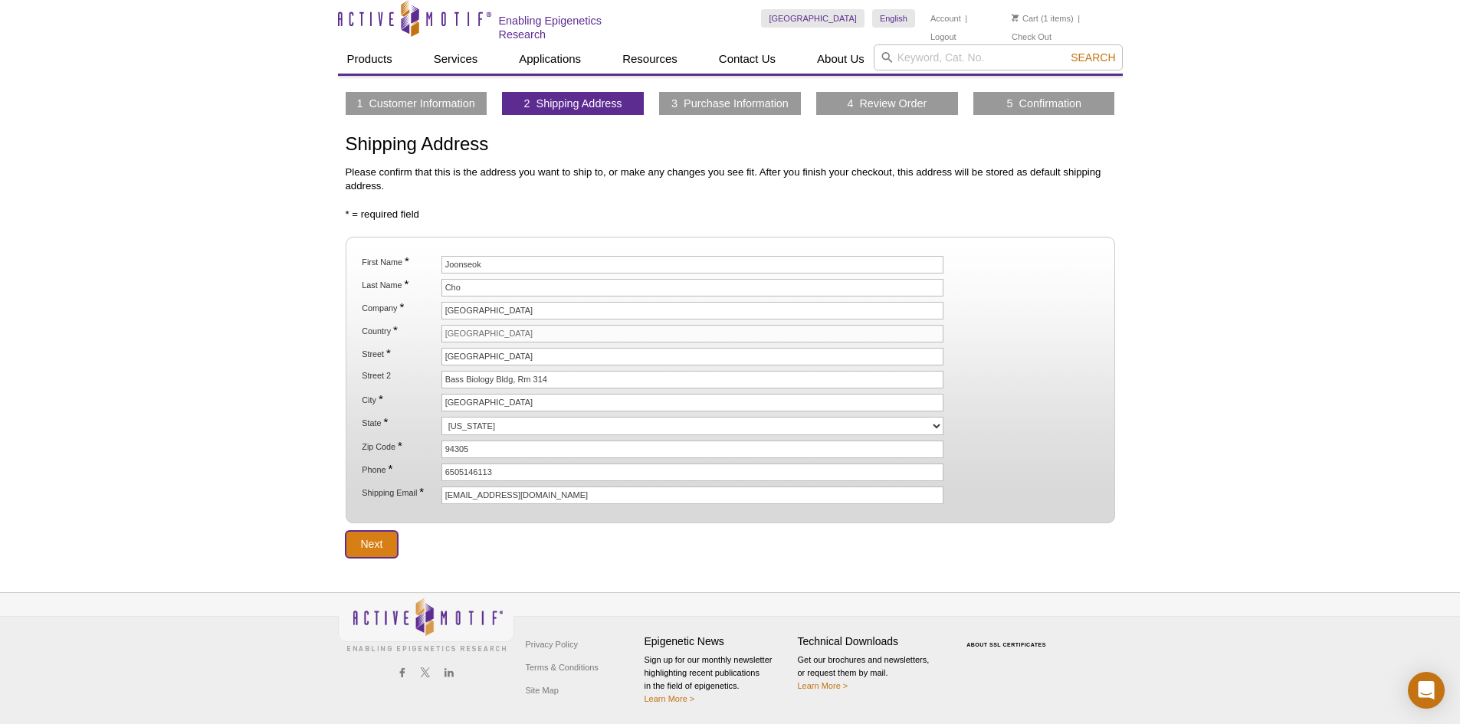
click at [369, 544] on input "Next" at bounding box center [372, 544] width 53 height 27
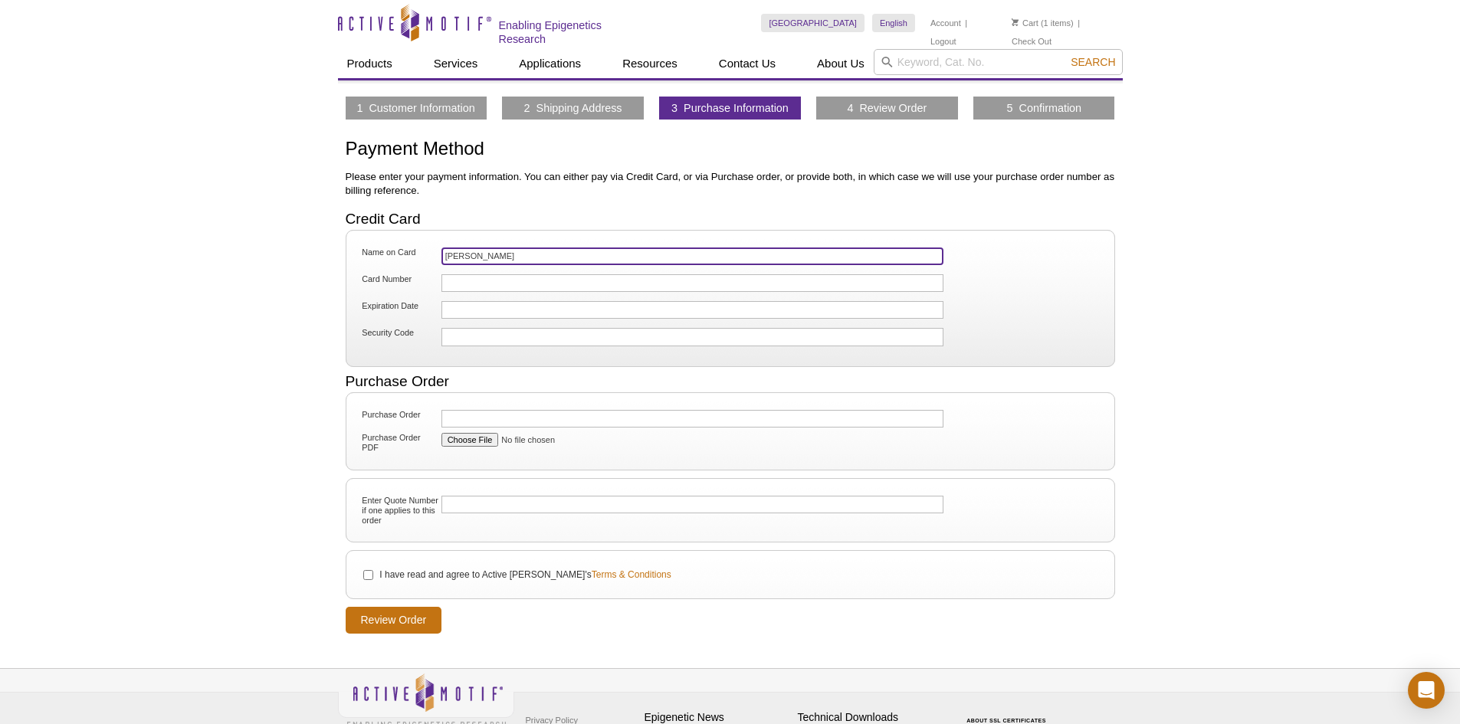
click at [450, 249] on input "[PERSON_NAME]" at bounding box center [693, 257] width 503 height 18
type input "PAVIR -[PERSON_NAME]"
click at [478, 287] on div at bounding box center [693, 283] width 503 height 18
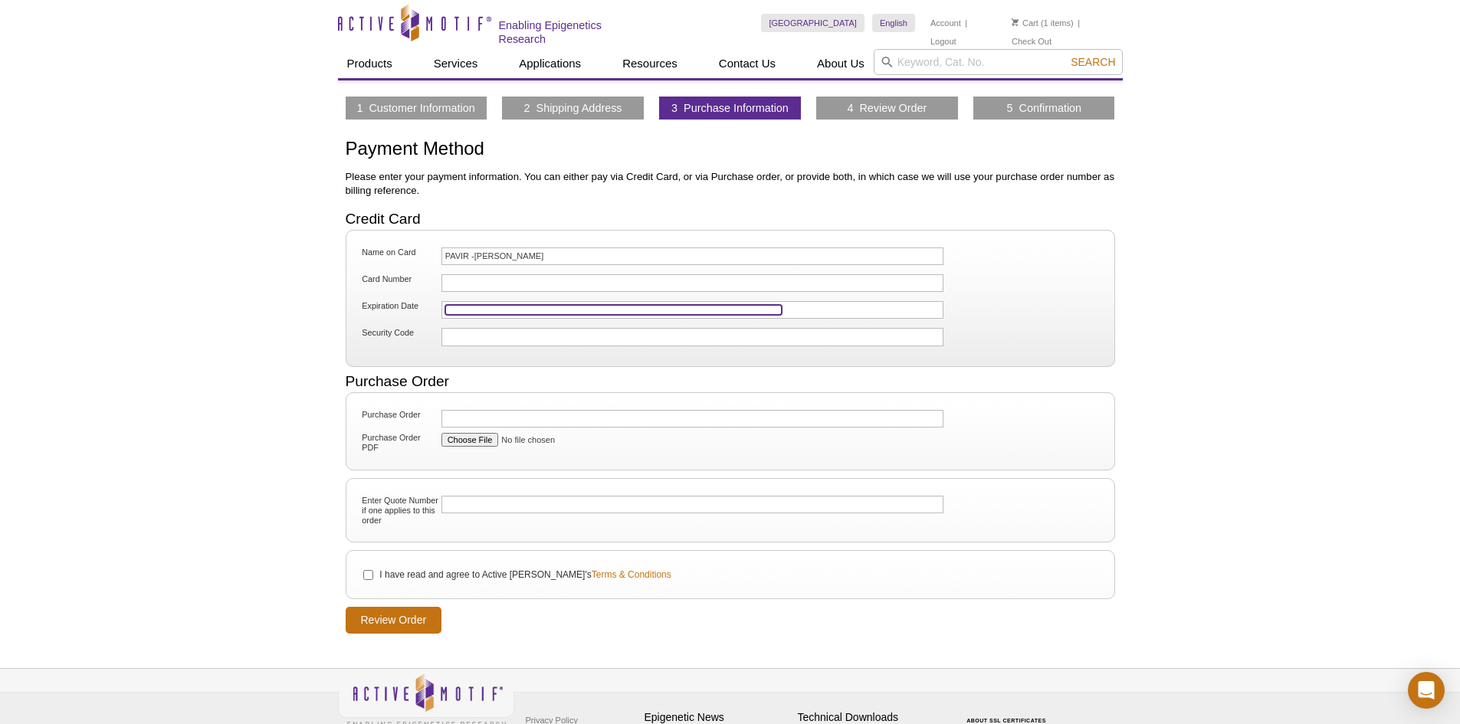
click at [495, 305] on iframe at bounding box center [613, 310] width 337 height 10
click at [488, 332] on iframe at bounding box center [613, 337] width 337 height 10
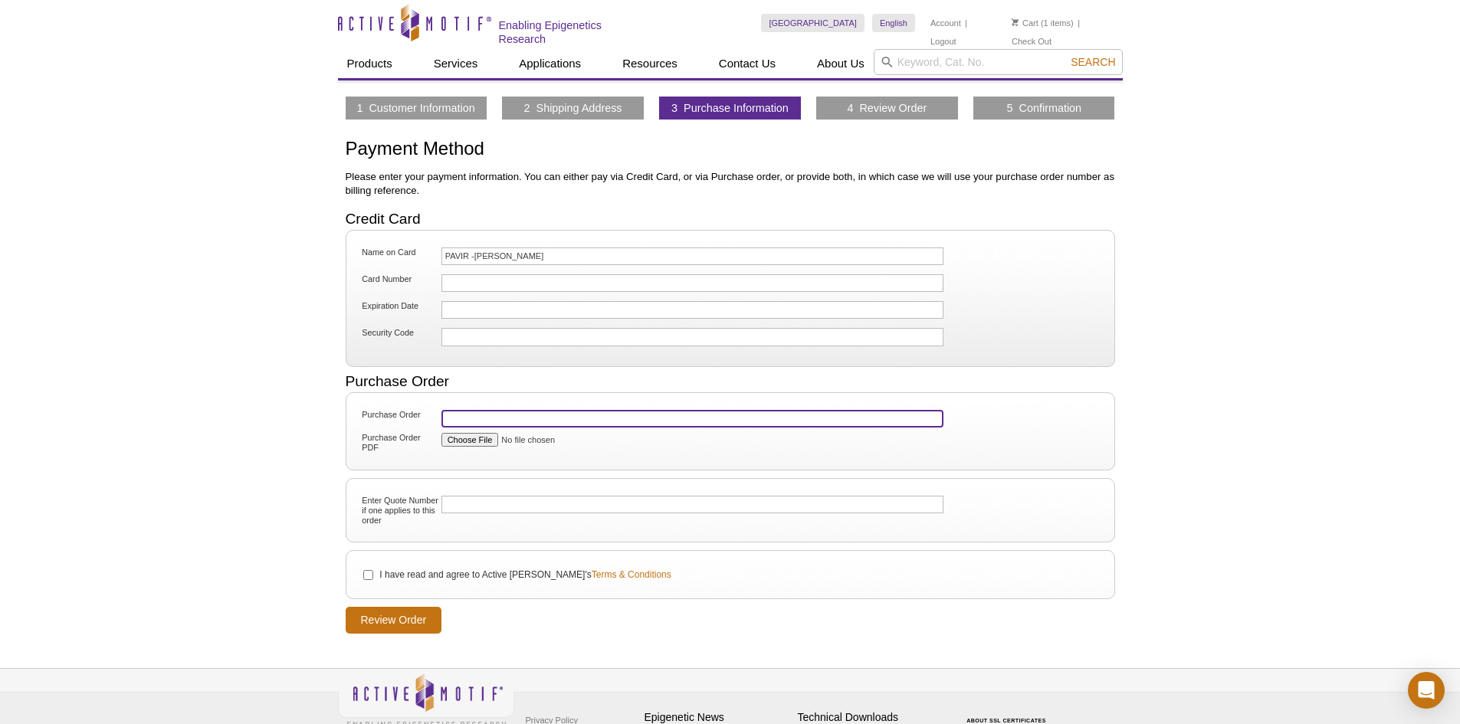
click at [483, 412] on input "Purchase Order" at bounding box center [693, 419] width 503 height 18
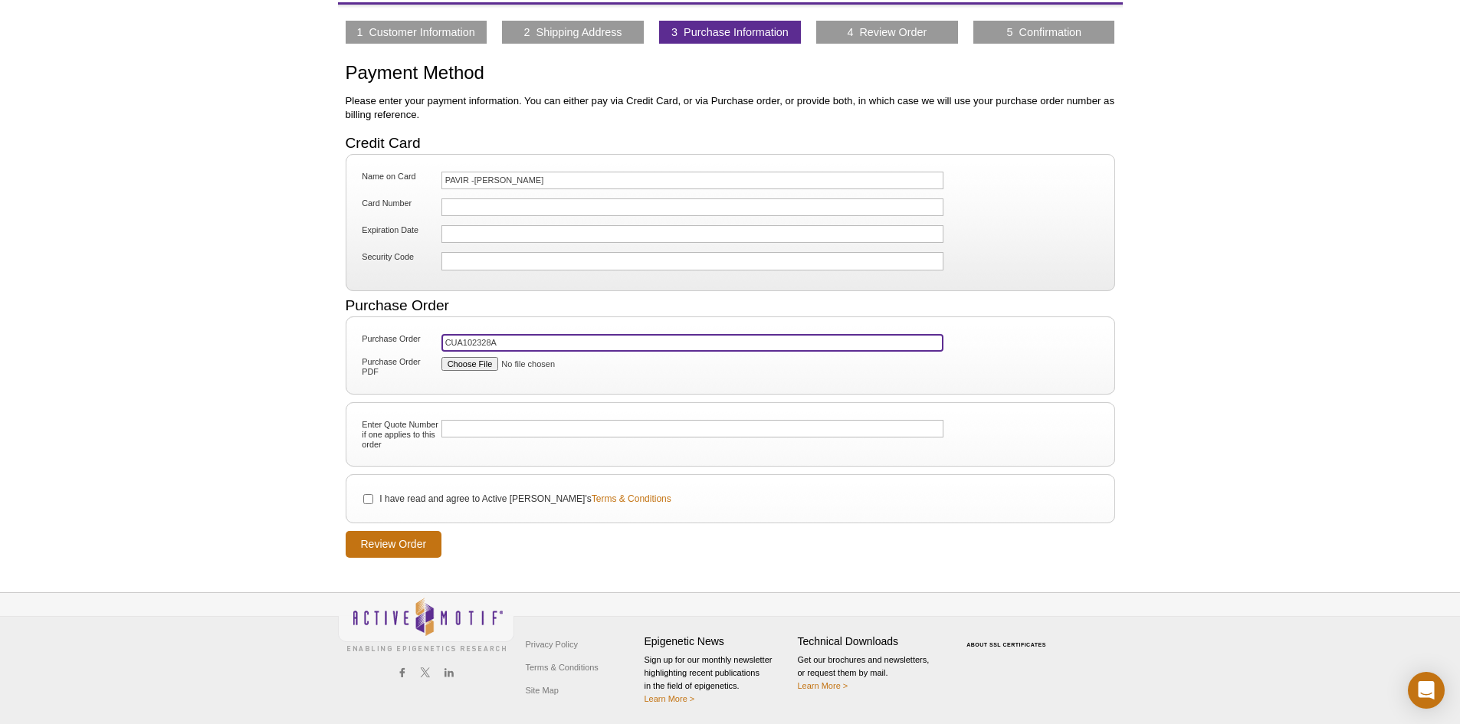
type input "CUA102328A"
click at [367, 498] on input "I have read and agree to Active Motif's Terms & Conditions" at bounding box center [368, 499] width 10 height 10
checkbox input "true"
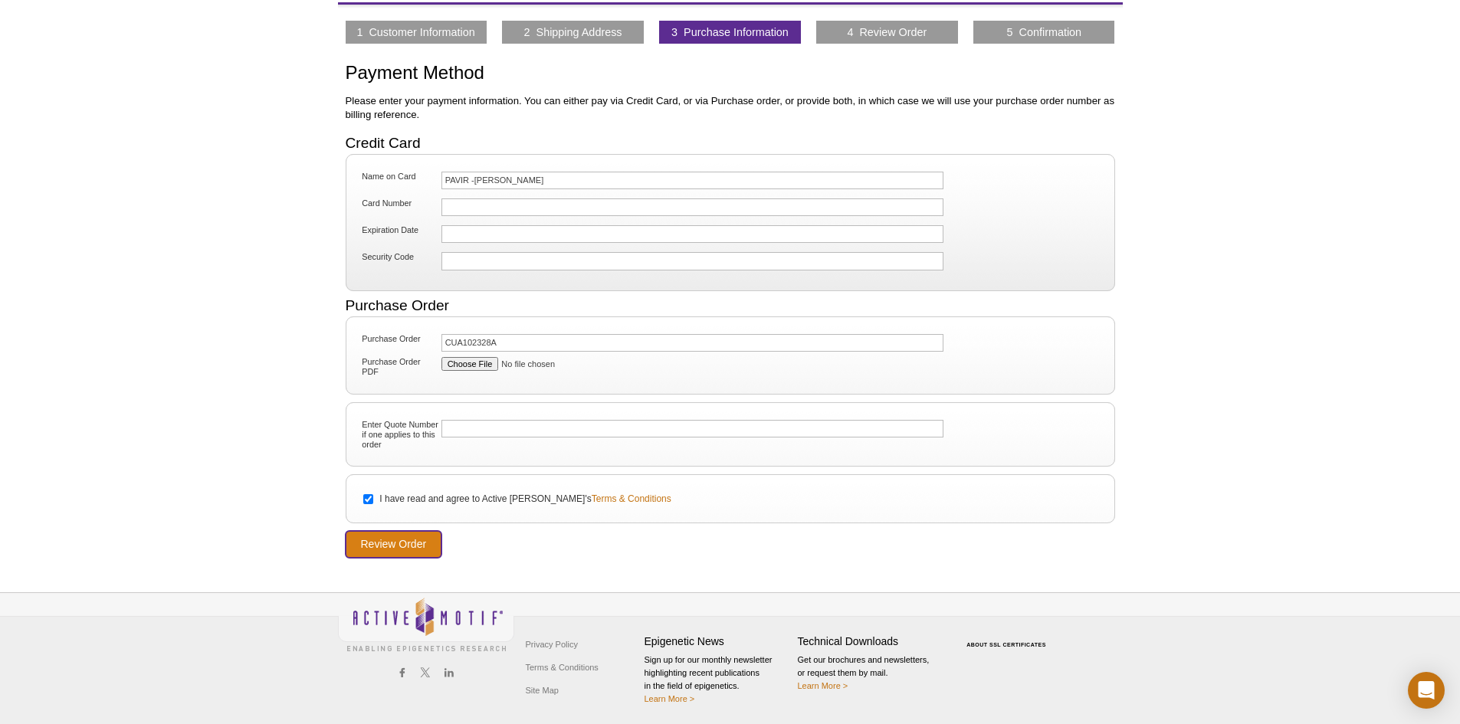
click at [387, 541] on input "Review Order" at bounding box center [394, 544] width 97 height 27
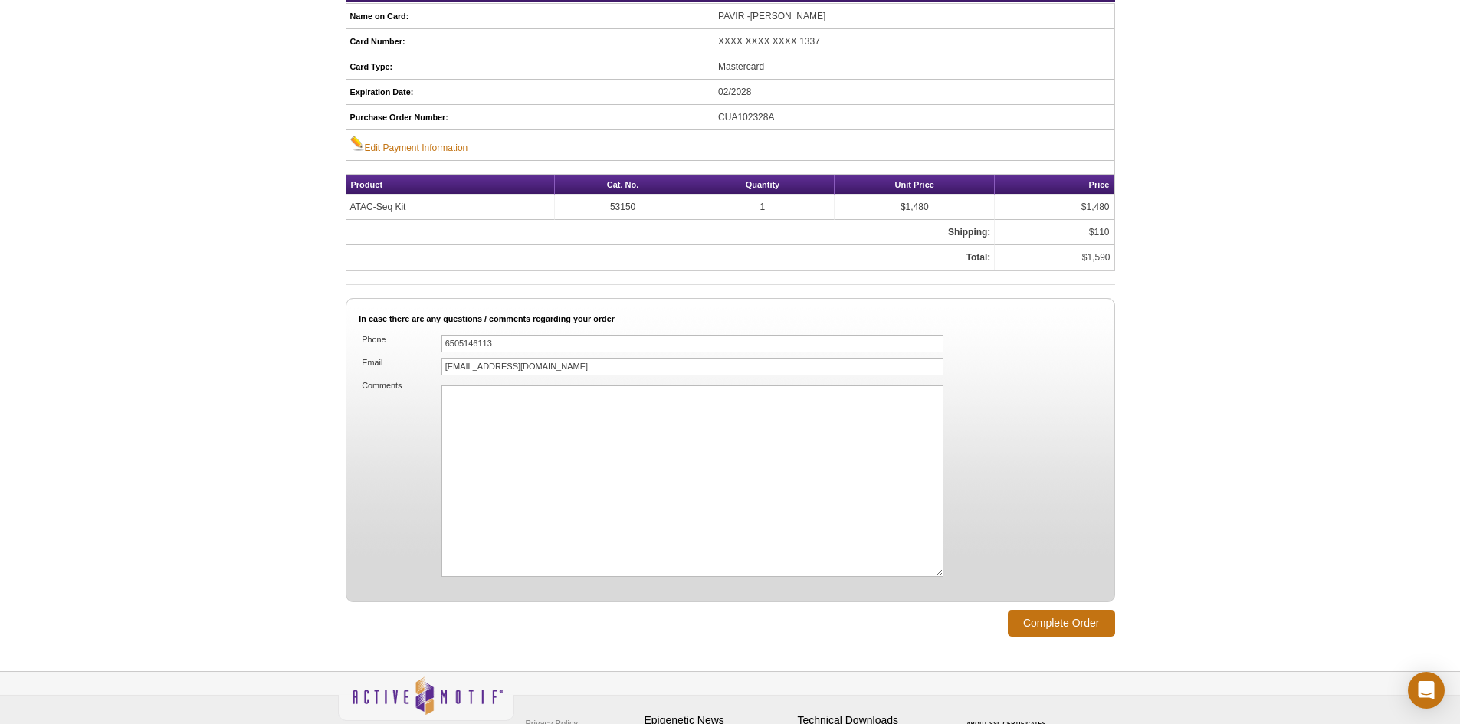
scroll to position [920, 0]
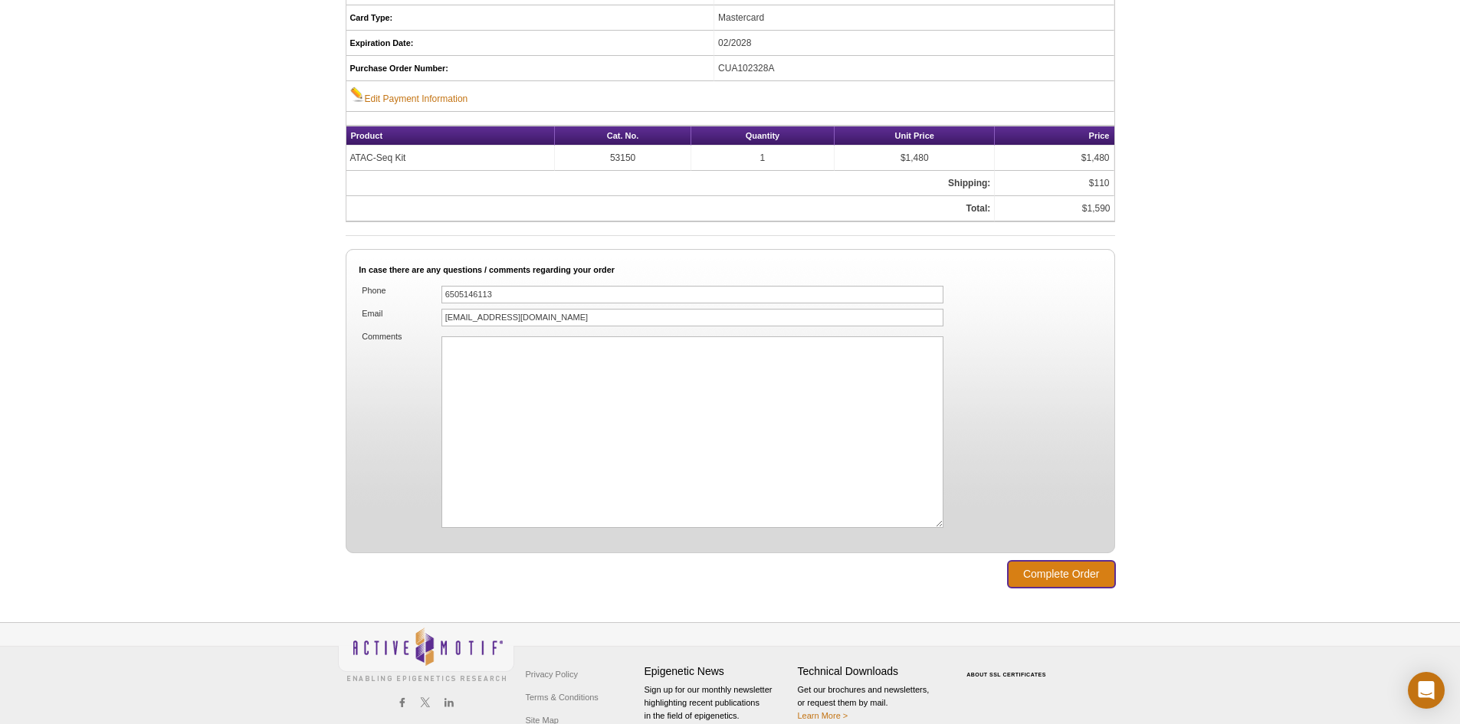
click at [1072, 574] on input "Complete Order" at bounding box center [1061, 574] width 107 height 27
